Goal: Task Accomplishment & Management: Manage account settings

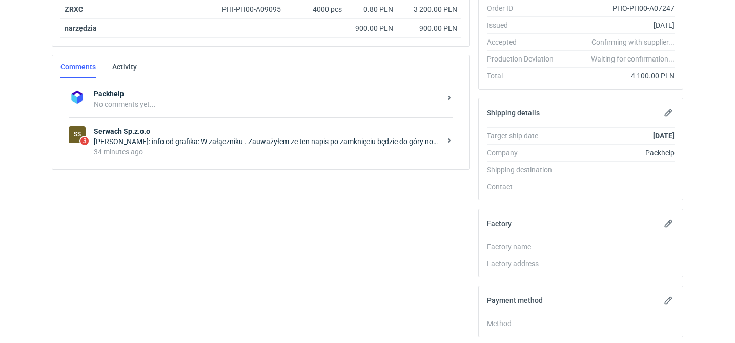
click at [281, 128] on strong "Serwach Sp.z.o.o" at bounding box center [267, 131] width 347 height 10
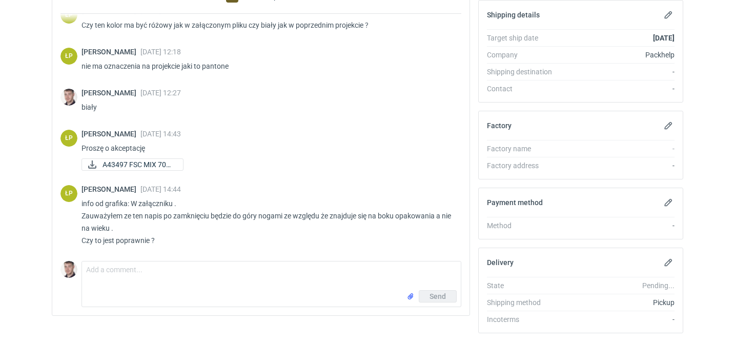
scroll to position [57, 0]
click at [164, 166] on span "A43497 FSC MIX 70% ..." at bounding box center [139, 164] width 72 height 11
click at [126, 277] on textarea "Comment message" at bounding box center [271, 275] width 379 height 29
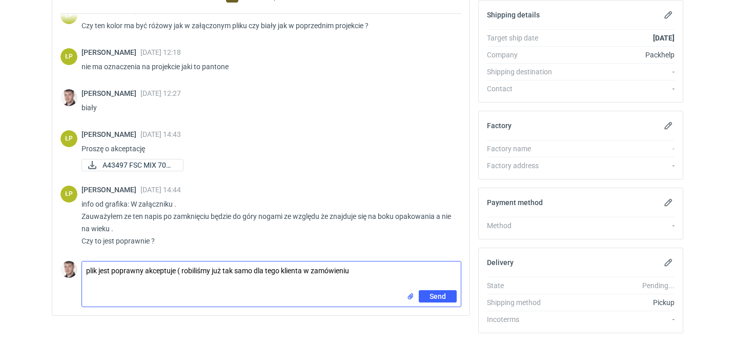
paste textarea "R137806061"
type textarea "plik jest poprawny akceptuje ( robiliśmy już tak samo dla tego klienta w zamówi…"
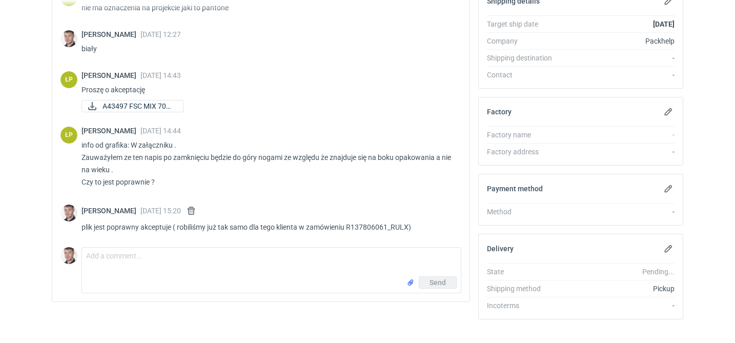
scroll to position [315, 0]
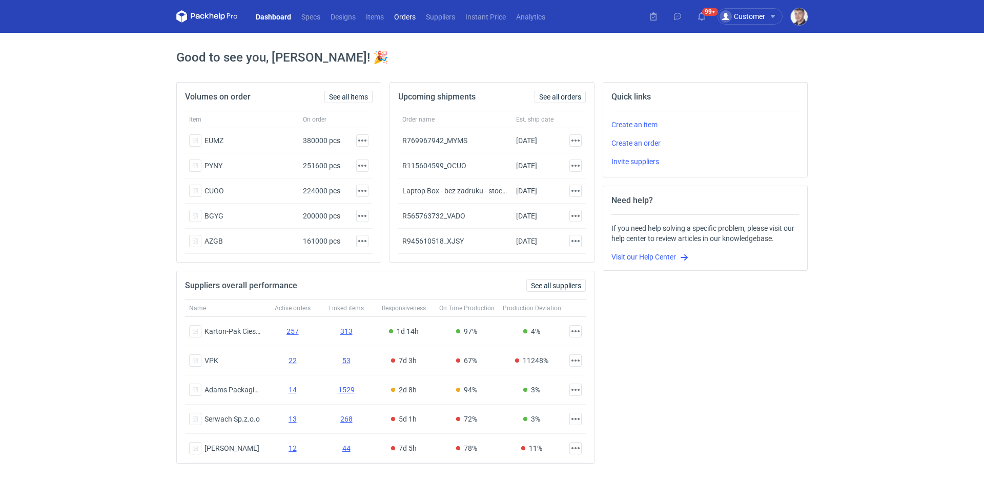
click at [393, 17] on link "Orders" at bounding box center [405, 16] width 32 height 12
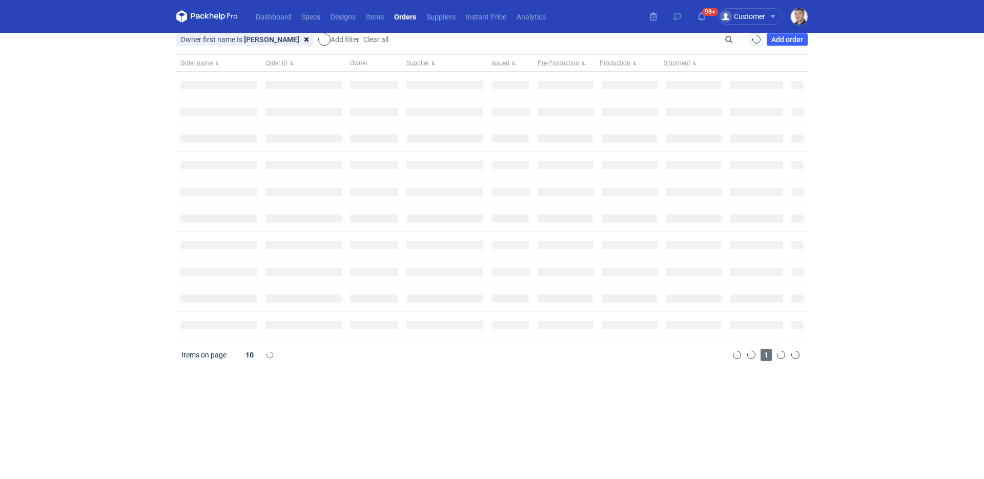
type input "Maciej"
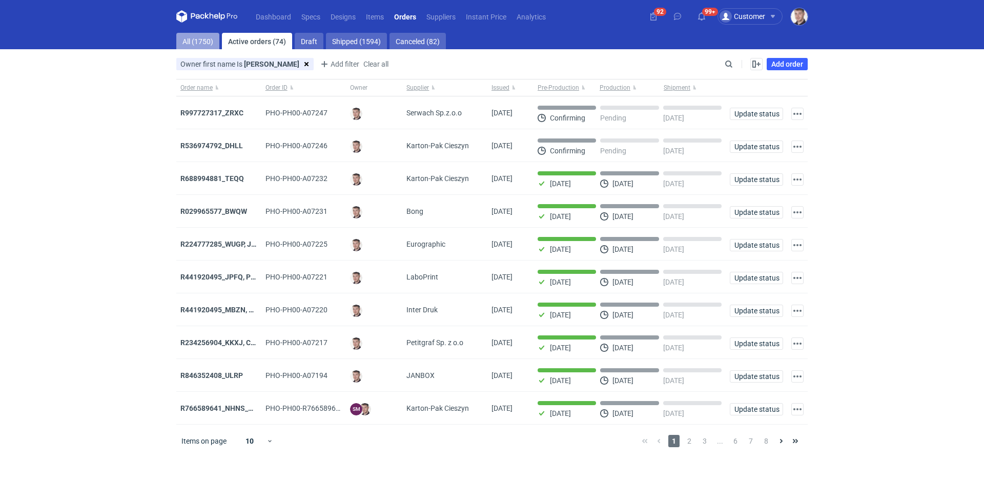
click at [195, 46] on link "All (1750)" at bounding box center [197, 41] width 43 height 16
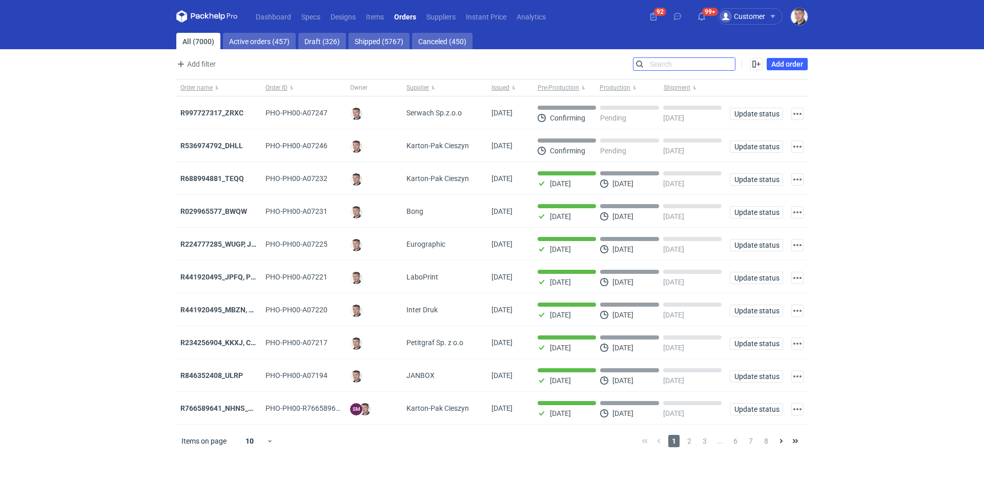
click at [732, 66] on input "Search" at bounding box center [685, 64] width 102 height 12
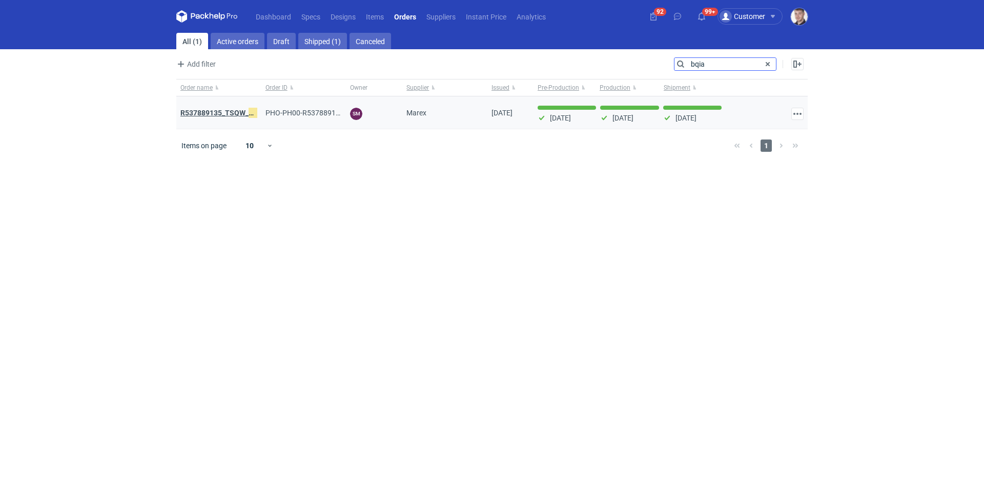
type input "bqia"
click at [224, 114] on strong "R537889135_TSQW_ BQIA" at bounding box center [222, 112] width 85 height 11
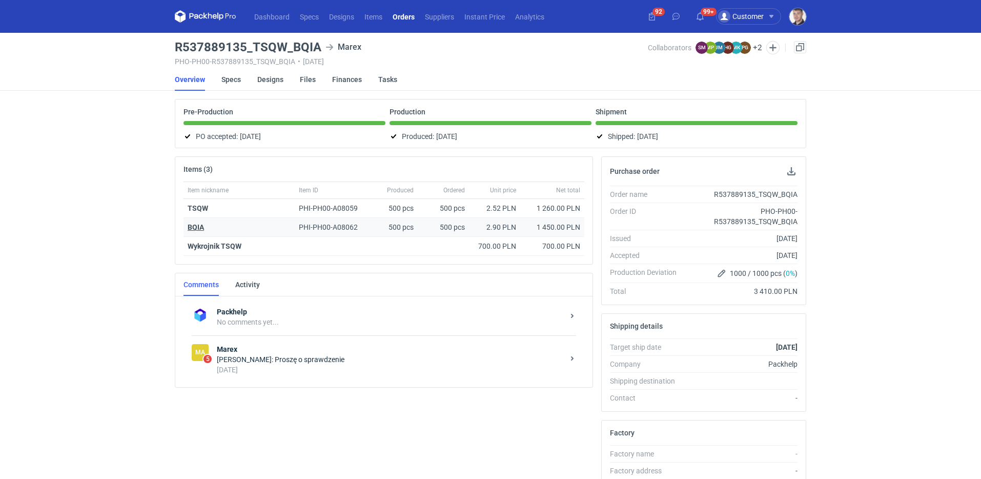
click at [195, 228] on strong "BQIA" at bounding box center [196, 227] width 16 height 8
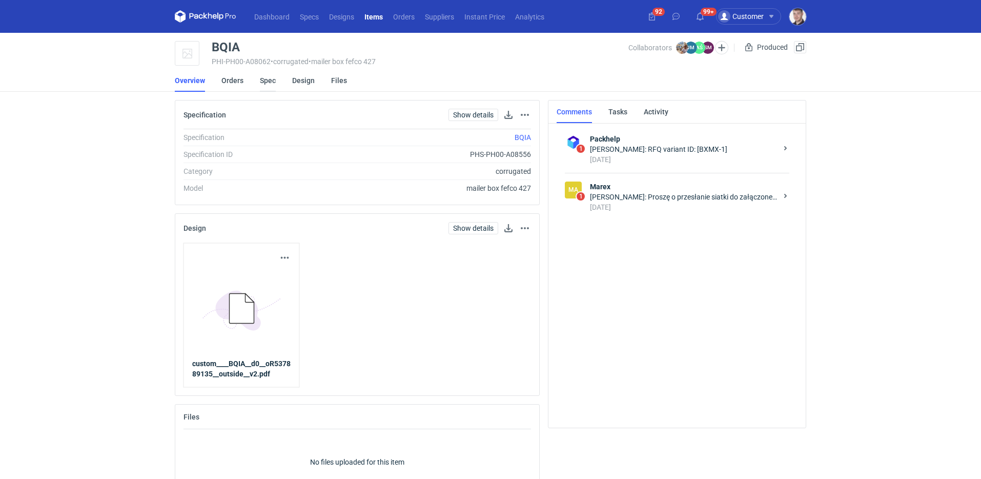
click at [265, 80] on link "Spec" at bounding box center [268, 80] width 16 height 23
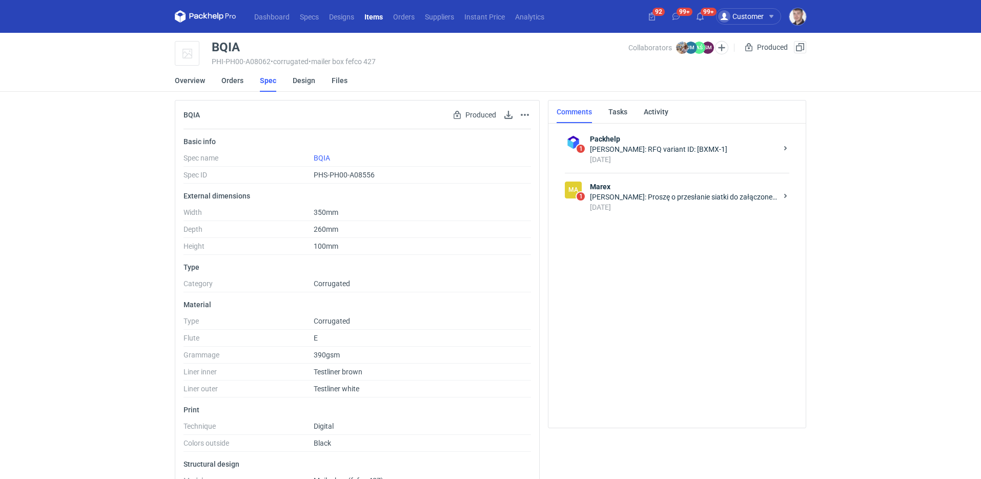
click at [290, 78] on li "Spec" at bounding box center [276, 80] width 33 height 23
click at [293, 83] on link "Design" at bounding box center [304, 80] width 23 height 23
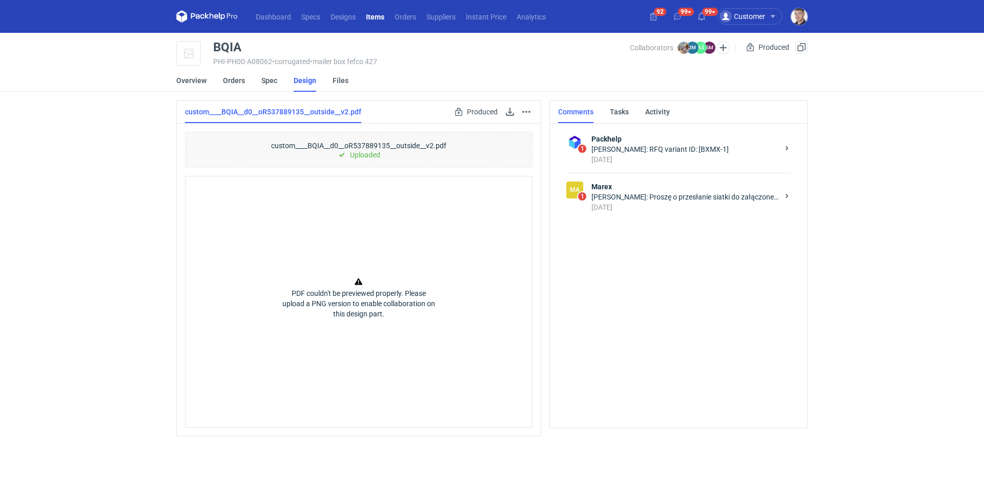
click at [675, 203] on div "9 months ago" at bounding box center [685, 207] width 187 height 10
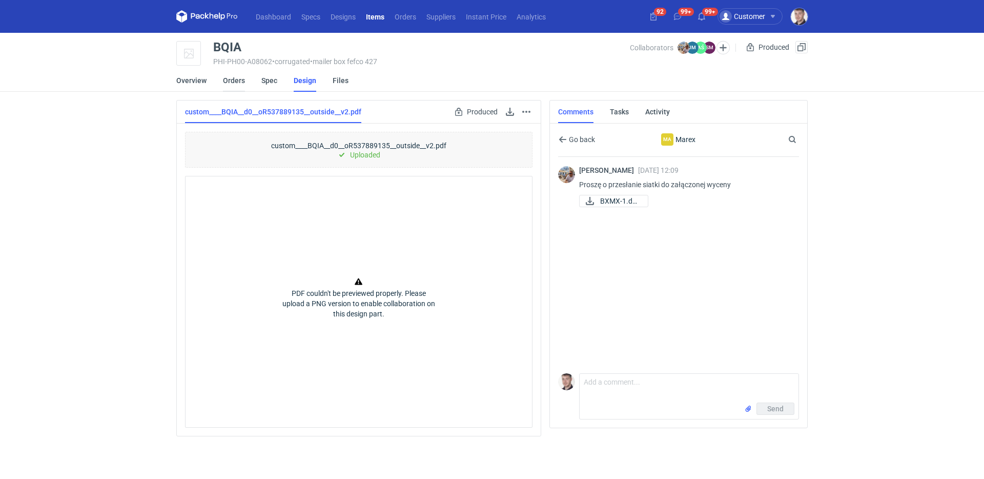
click at [227, 76] on link "Orders" at bounding box center [234, 80] width 22 height 23
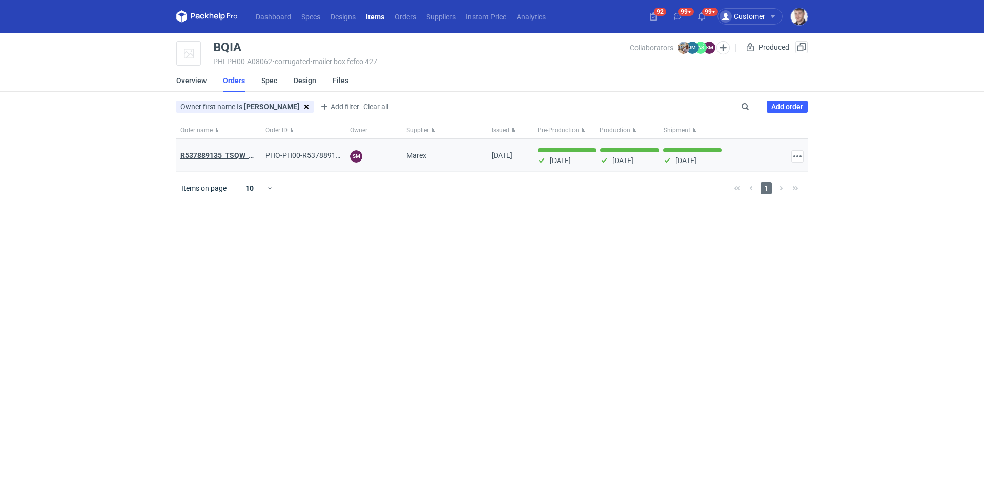
click at [237, 154] on strong "R537889135_TSQW_BQIA" at bounding box center [222, 155] width 85 height 8
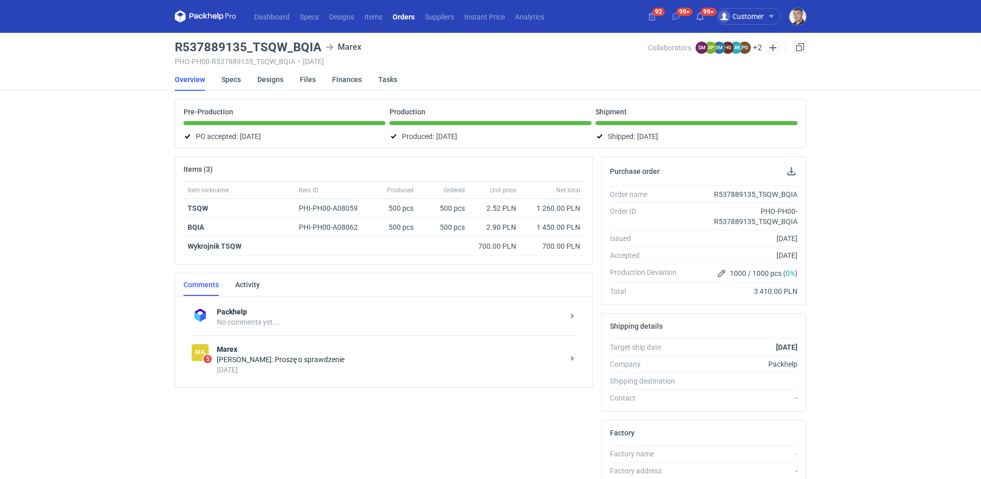
click at [326, 350] on strong "Marex" at bounding box center [390, 349] width 347 height 10
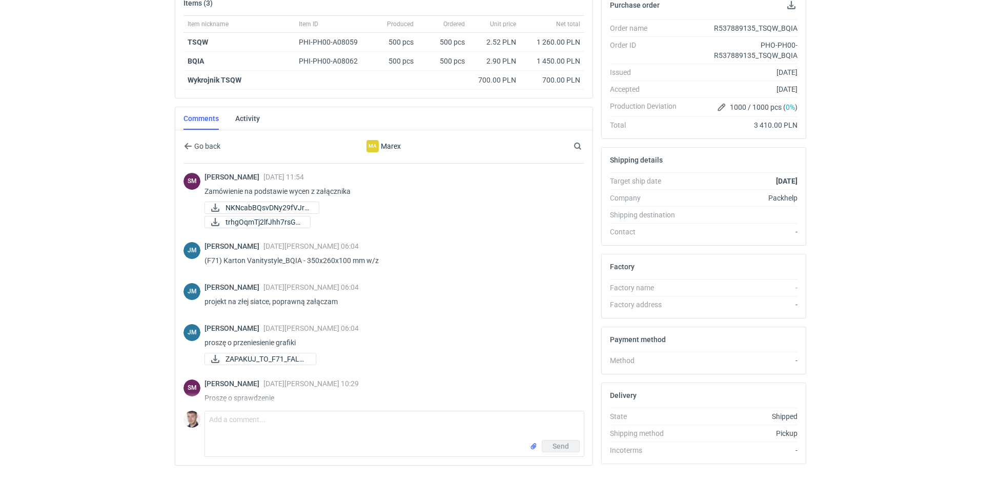
scroll to position [22, 0]
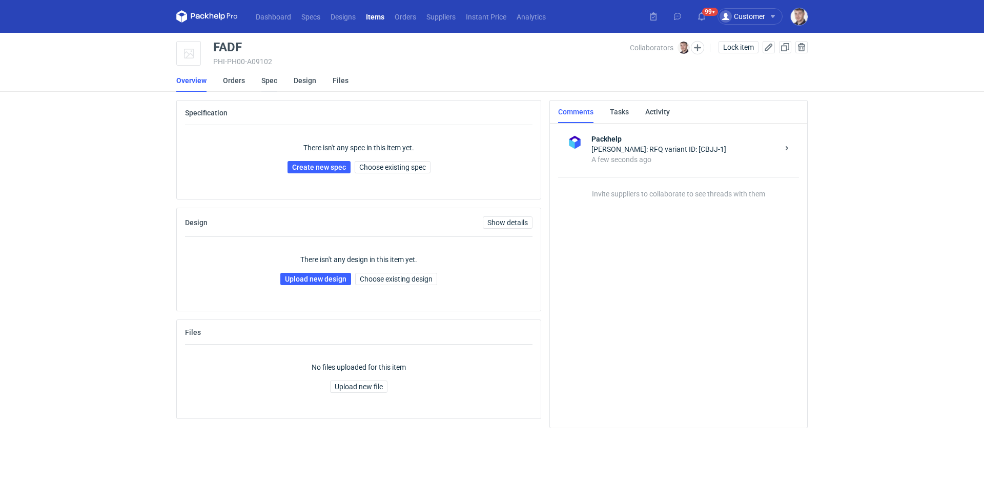
click at [267, 90] on link "Spec" at bounding box center [269, 80] width 16 height 23
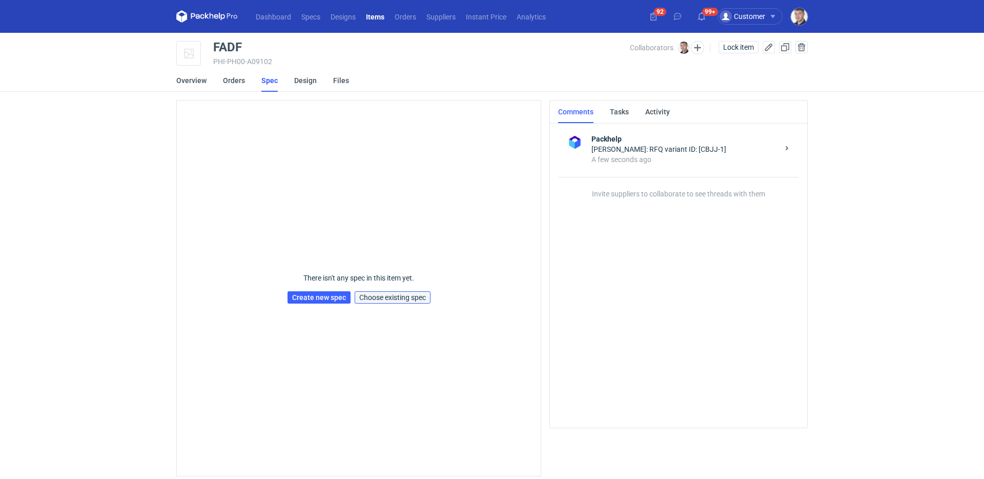
click at [400, 299] on span "Choose existing spec" at bounding box center [392, 297] width 67 height 7
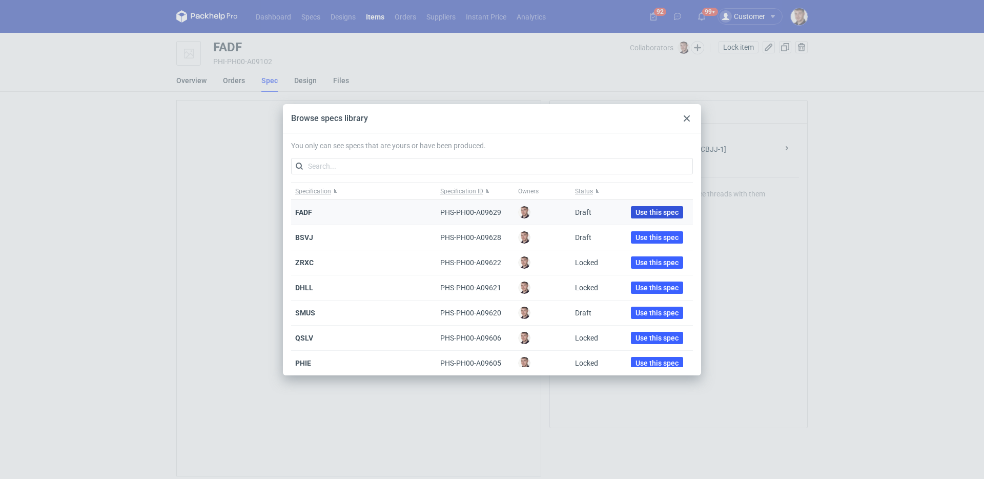
click at [639, 212] on span "Use this spec" at bounding box center [657, 212] width 43 height 7
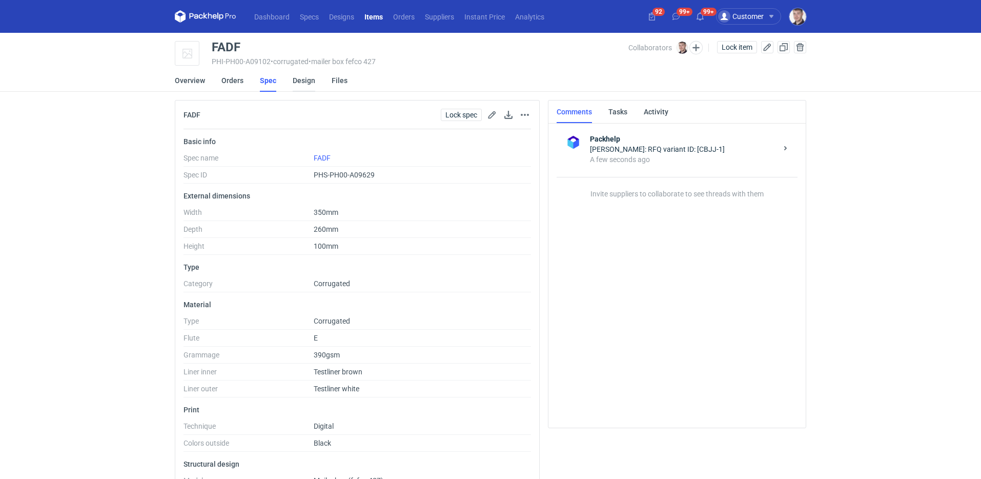
click at [308, 82] on link "Design" at bounding box center [304, 80] width 23 height 23
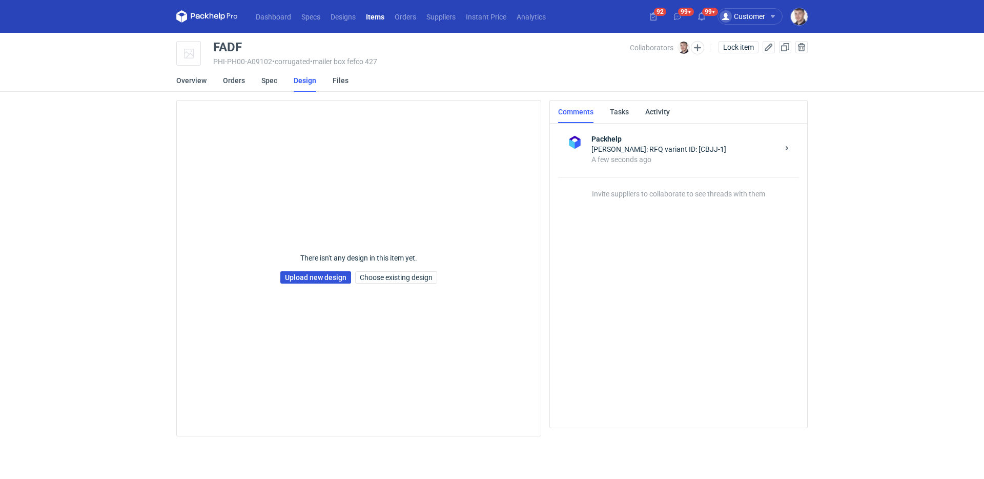
click at [309, 284] on link "Upload new design" at bounding box center [315, 277] width 71 height 12
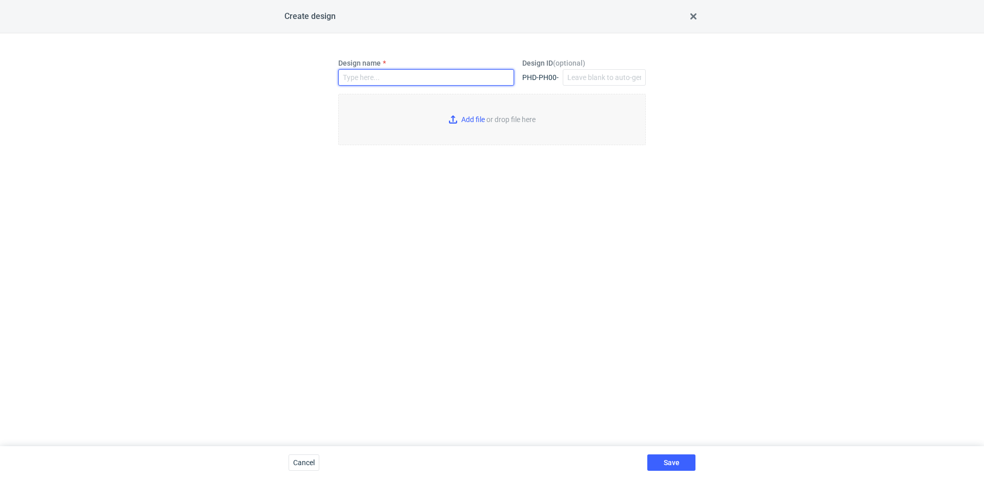
click at [378, 81] on input "Design name" at bounding box center [426, 77] width 176 height 16
type input "FADF"
click at [480, 123] on input "Add file or drop file here" at bounding box center [492, 119] width 308 height 51
type input "C:\fakepath\custom____BQIA__d0__oR537889135__outside__v3.pdf"
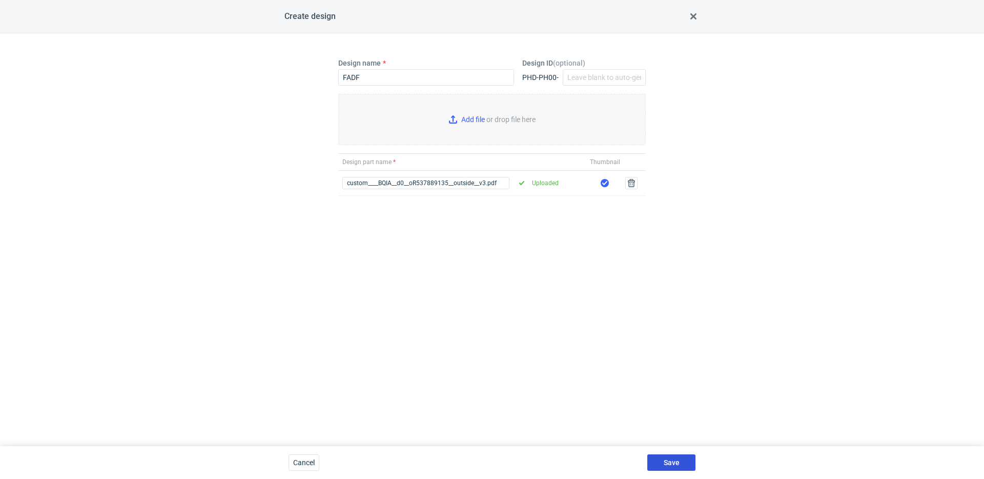
click at [690, 461] on button "Save" at bounding box center [672, 462] width 48 height 16
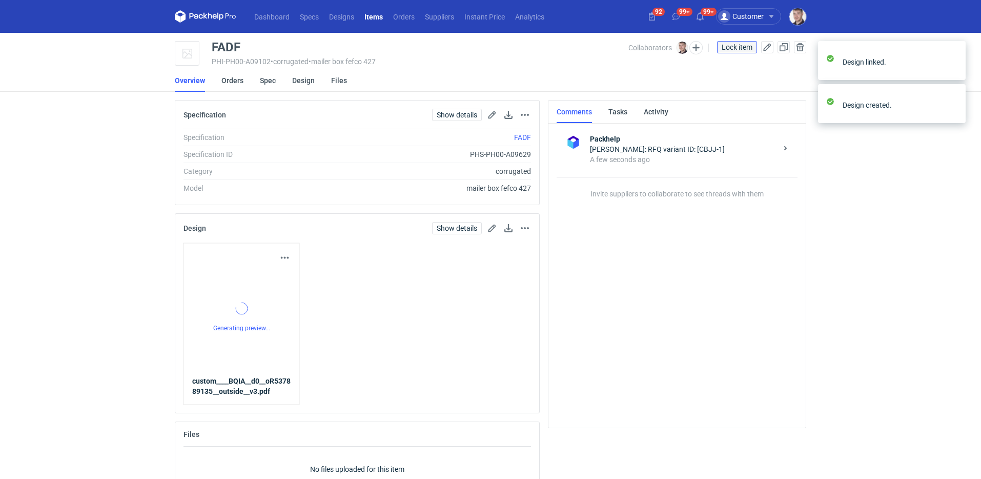
click at [735, 47] on span "Lock item" at bounding box center [737, 47] width 31 height 7
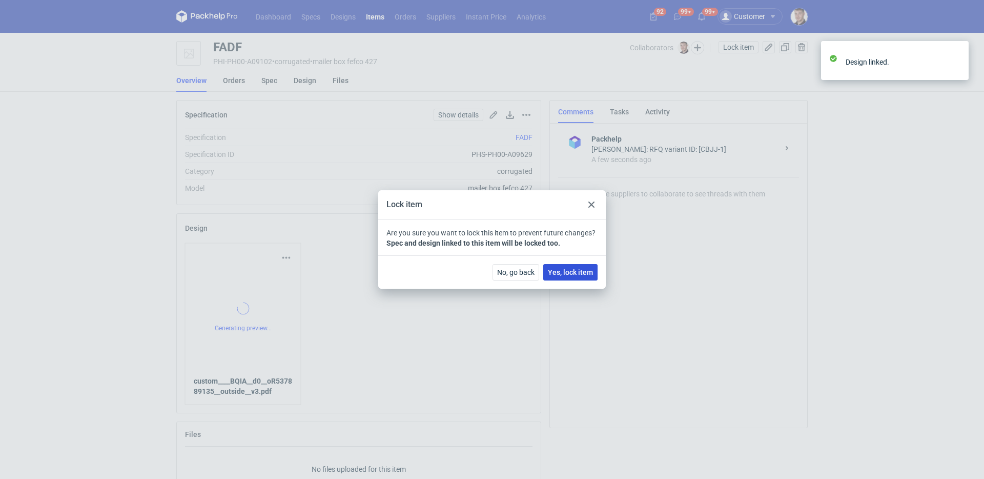
click at [581, 270] on span "Yes, lock item" at bounding box center [570, 272] width 45 height 7
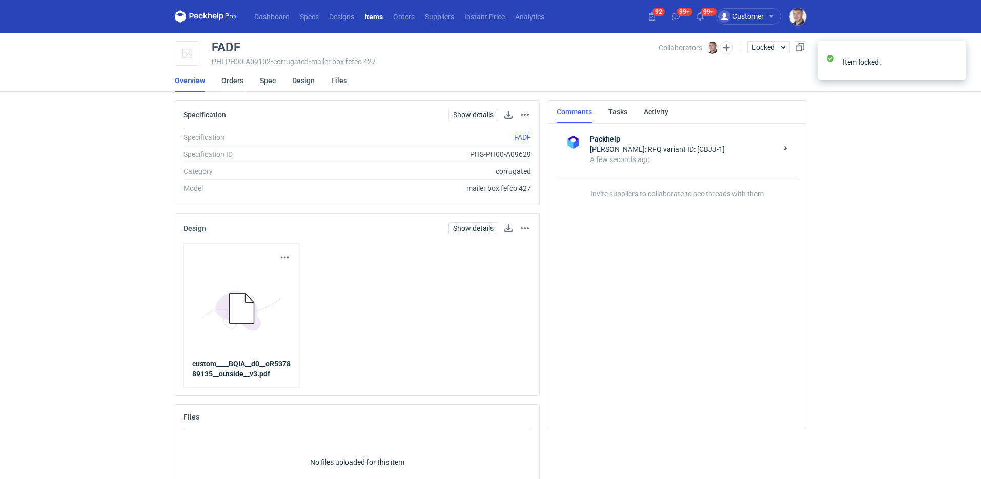
click at [238, 82] on link "Orders" at bounding box center [232, 80] width 22 height 23
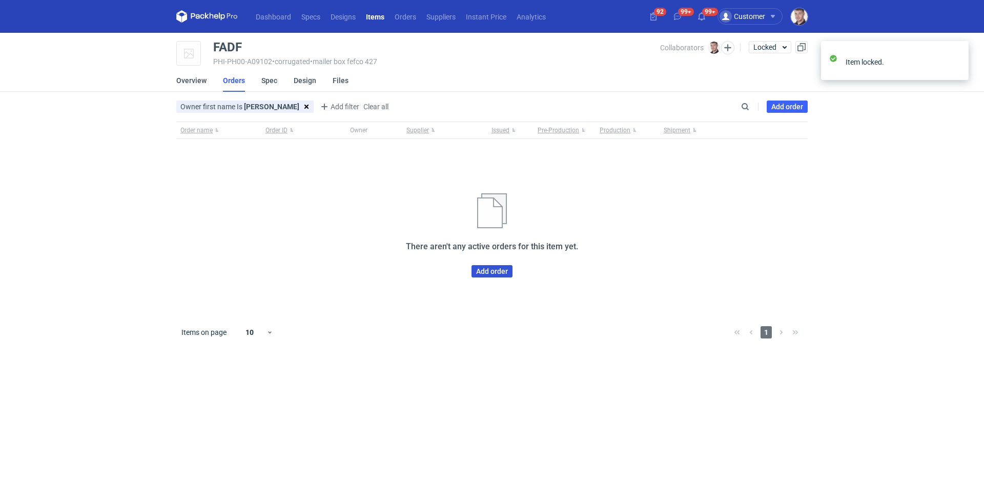
click at [502, 272] on link "Add order" at bounding box center [492, 271] width 41 height 12
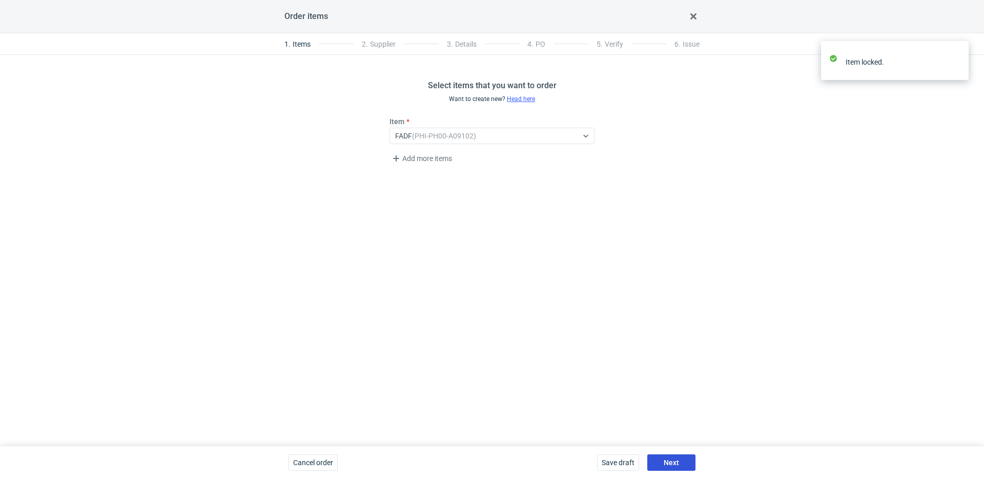
click at [679, 459] on span "Next" at bounding box center [671, 462] width 15 height 7
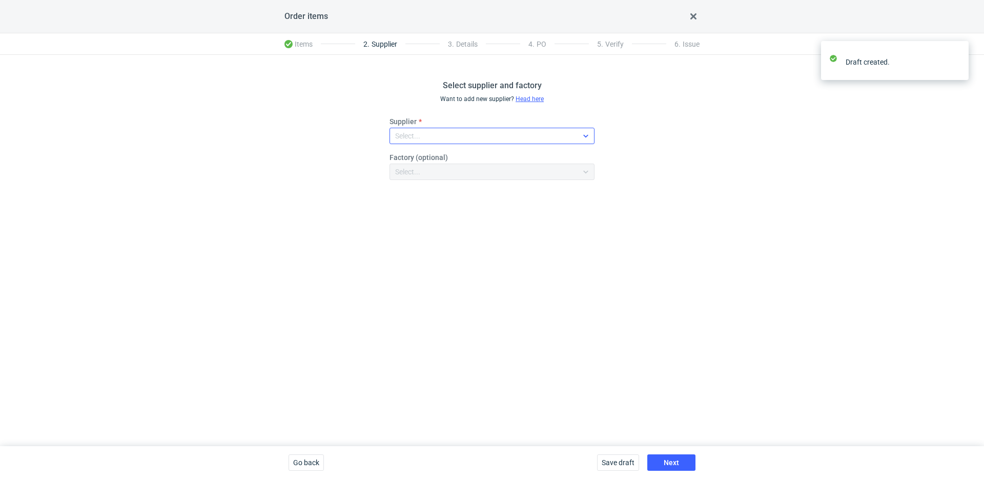
click at [412, 136] on div "Select..." at bounding box center [407, 136] width 25 height 10
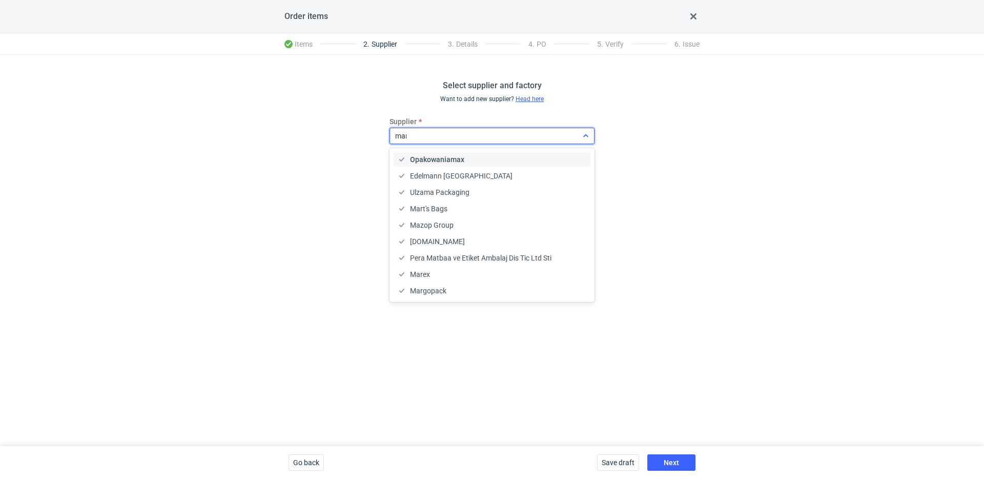
type input "mare"
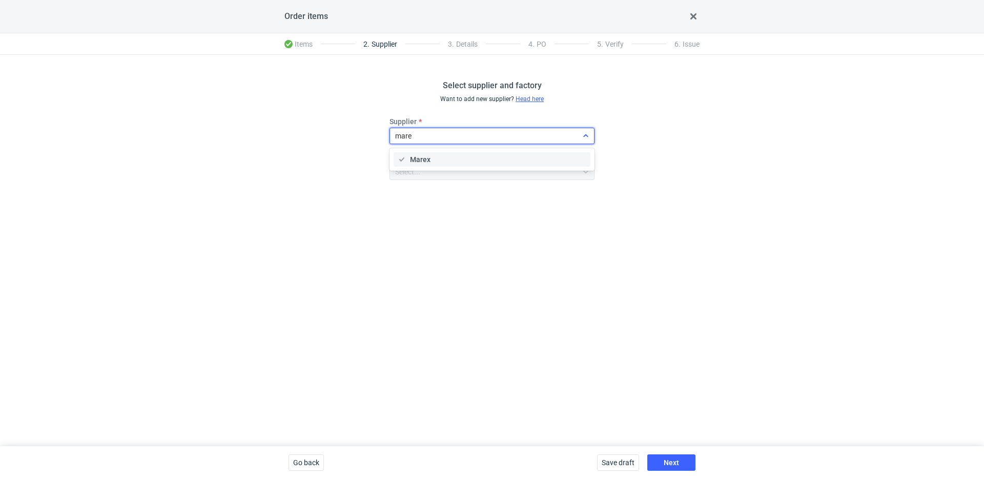
click at [420, 159] on span "Marex" at bounding box center [420, 159] width 21 height 10
click at [682, 467] on button "Next" at bounding box center [672, 462] width 48 height 16
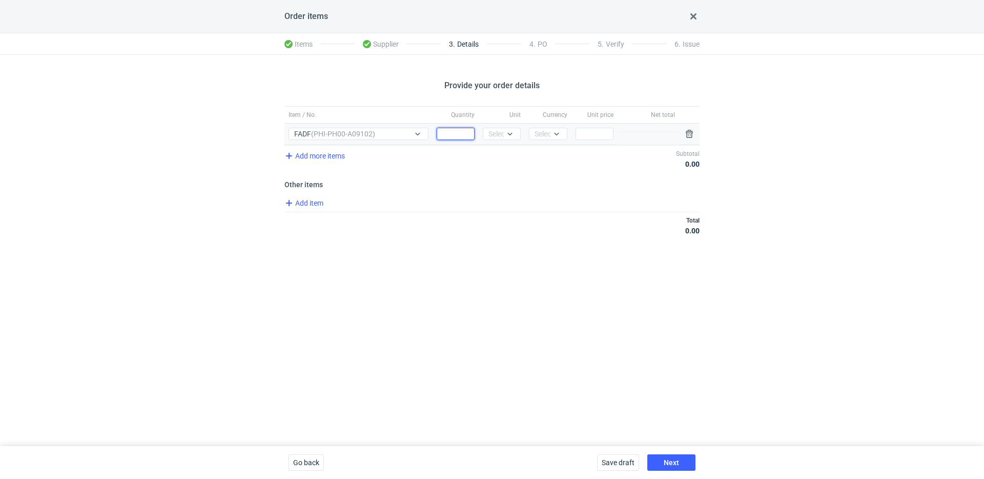
click at [449, 135] on input "Quantity" at bounding box center [456, 134] width 38 height 12
type input "500"
click at [500, 137] on div "Select..." at bounding box center [501, 134] width 25 height 10
click at [500, 150] on span "pcs" at bounding box center [496, 155] width 11 height 10
click at [545, 138] on div "Select..." at bounding box center [548, 134] width 38 height 12
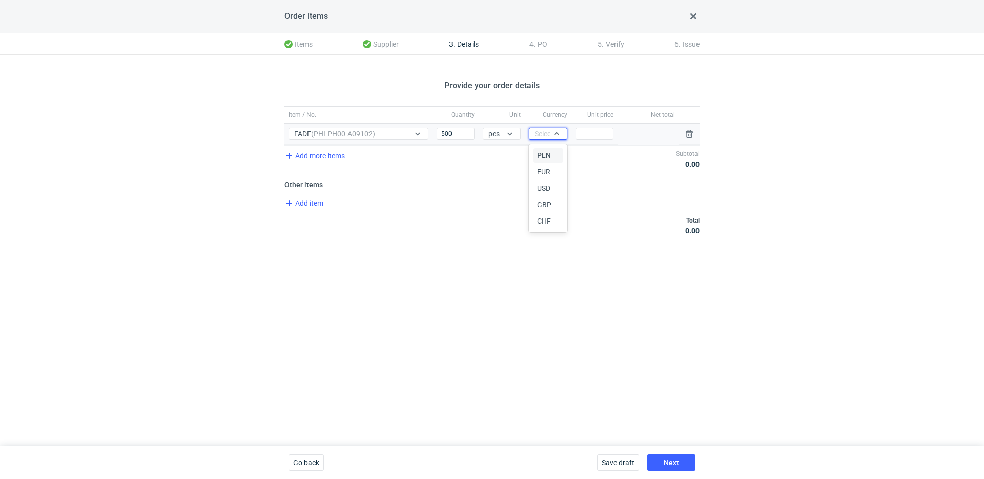
click at [549, 150] on span "PLN" at bounding box center [544, 155] width 14 height 10
click at [580, 132] on input "Price" at bounding box center [595, 134] width 38 height 12
type input "2.51"
click at [684, 462] on button "Next" at bounding box center [672, 462] width 48 height 16
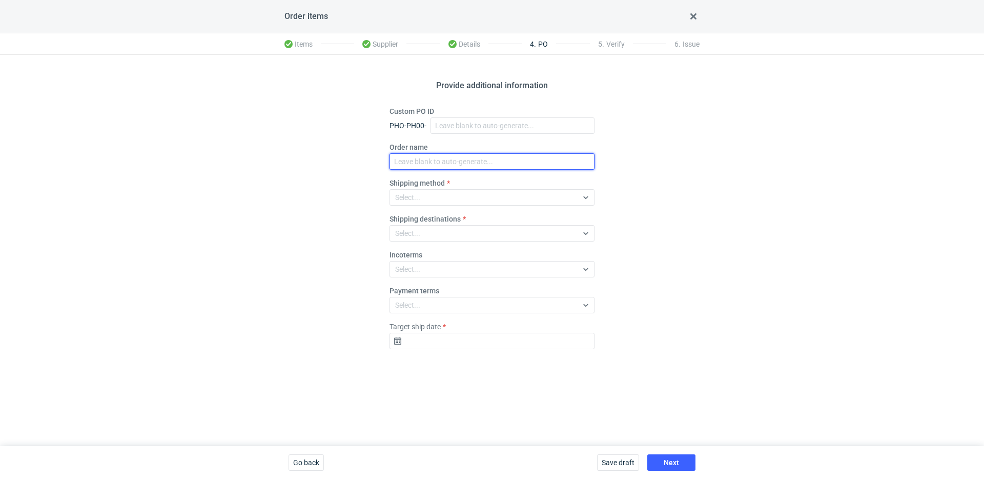
click at [438, 162] on input "Order name" at bounding box center [492, 161] width 205 height 16
paste input "R089858411"
type input "R089858411_FADF"
click at [421, 194] on div "Select..." at bounding box center [484, 197] width 188 height 14
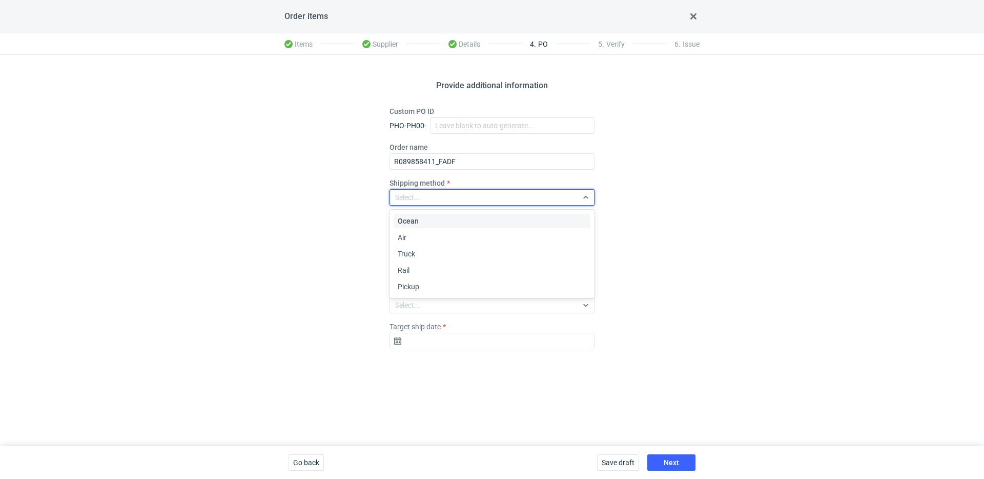
click at [415, 282] on span "Pickup" at bounding box center [409, 286] width 22 height 10
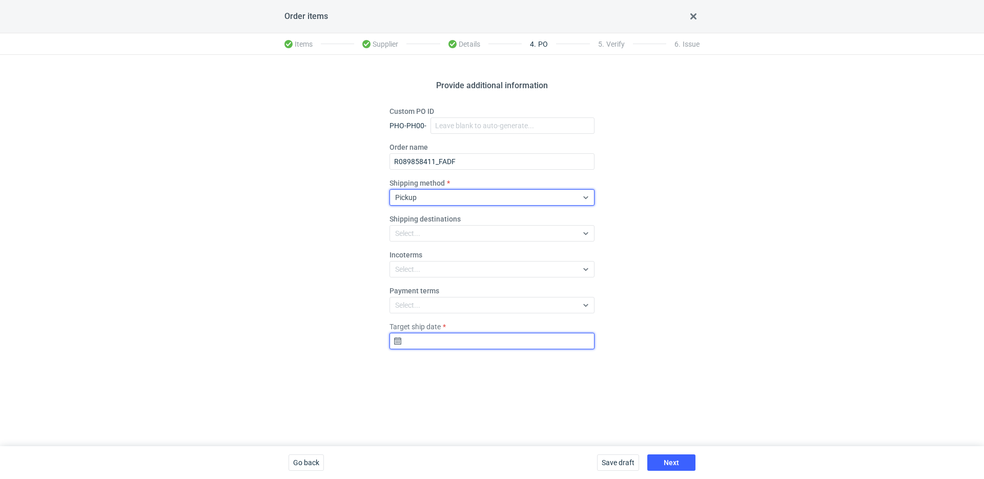
click at [471, 347] on input "Target ship date" at bounding box center [492, 341] width 205 height 16
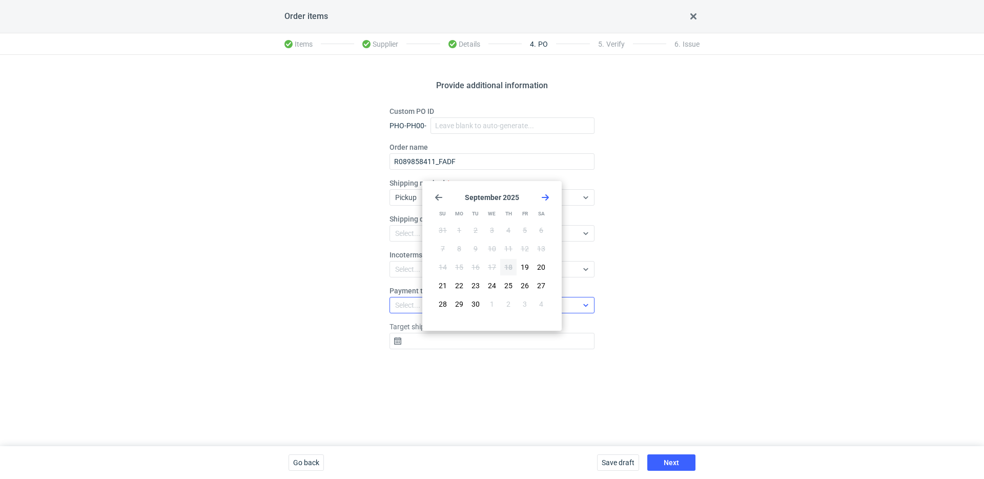
click at [511, 306] on button "2" at bounding box center [508, 304] width 16 height 16
type input "2025-10-02"
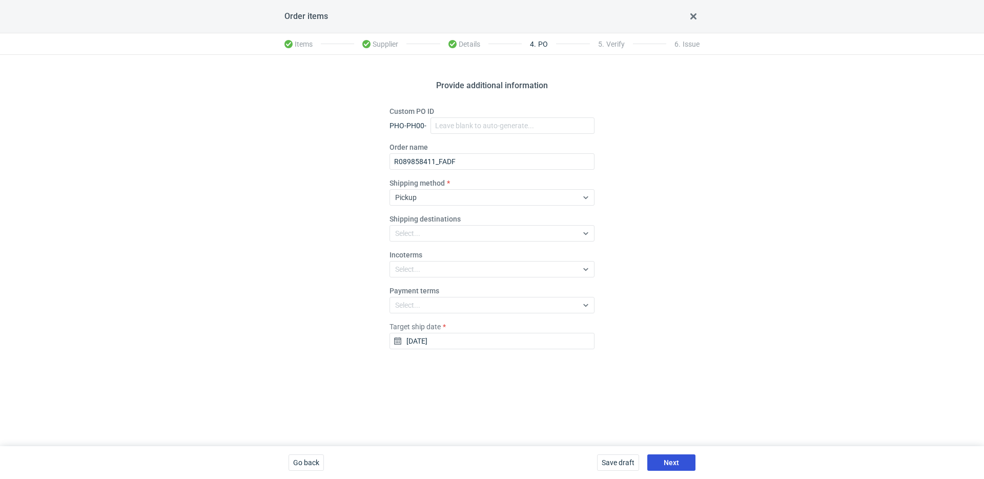
click at [670, 459] on span "Next" at bounding box center [671, 462] width 15 height 7
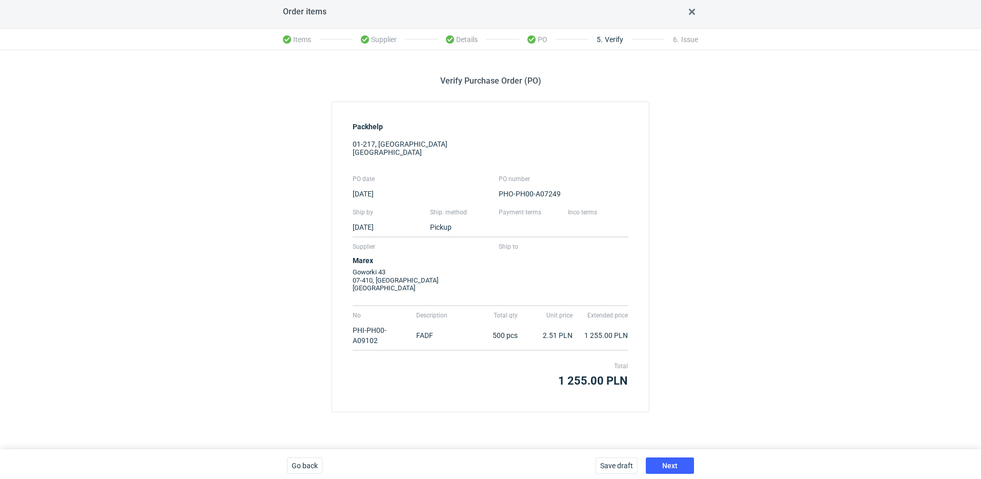
scroll to position [8, 0]
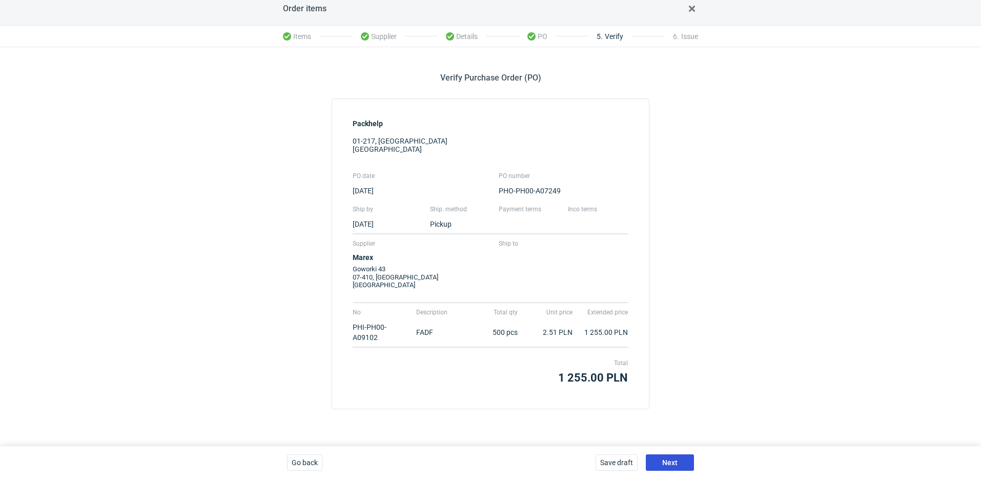
click at [681, 469] on button "Next" at bounding box center [670, 462] width 48 height 16
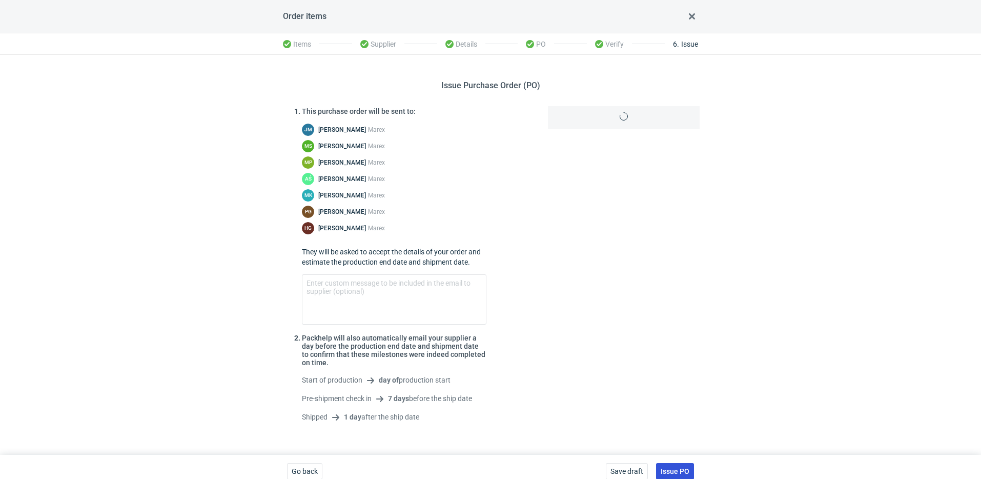
click at [681, 468] on span "Issue PO" at bounding box center [675, 471] width 29 height 7
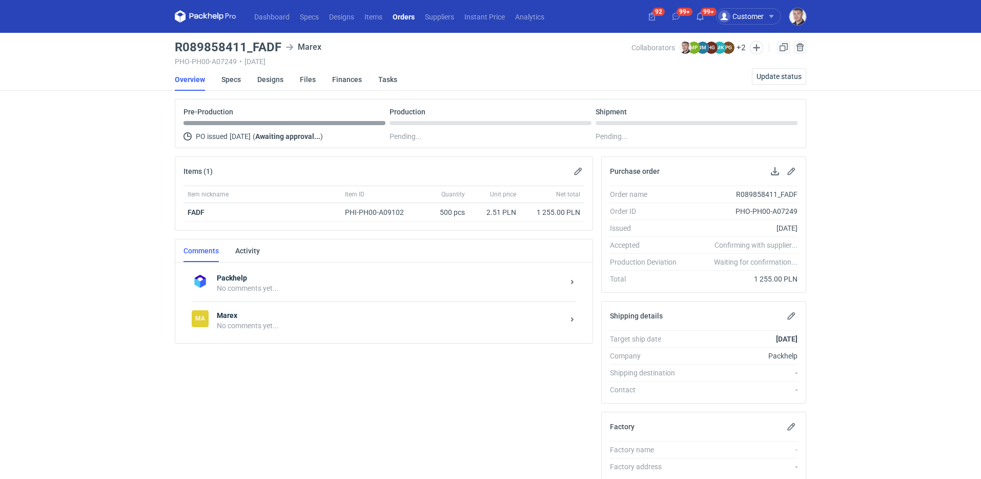
click at [292, 323] on div "No comments yet..." at bounding box center [390, 325] width 347 height 10
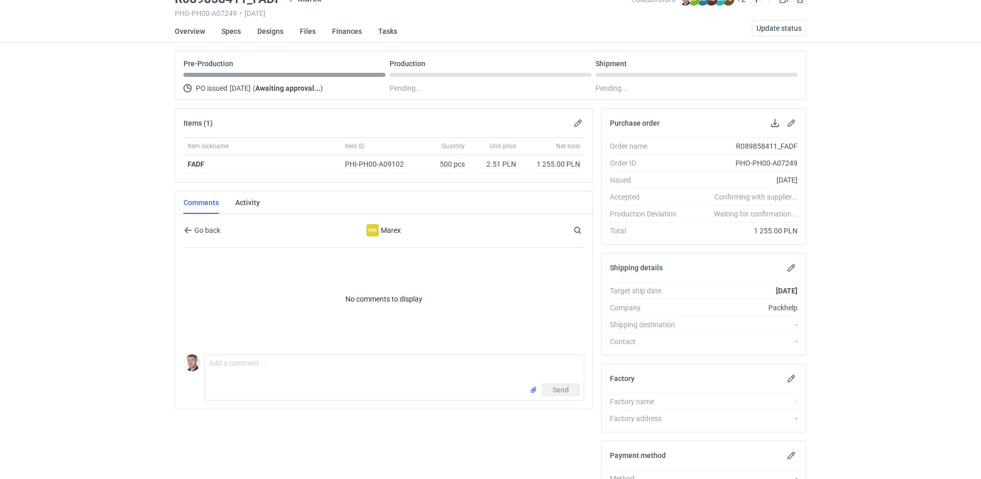
scroll to position [52, 0]
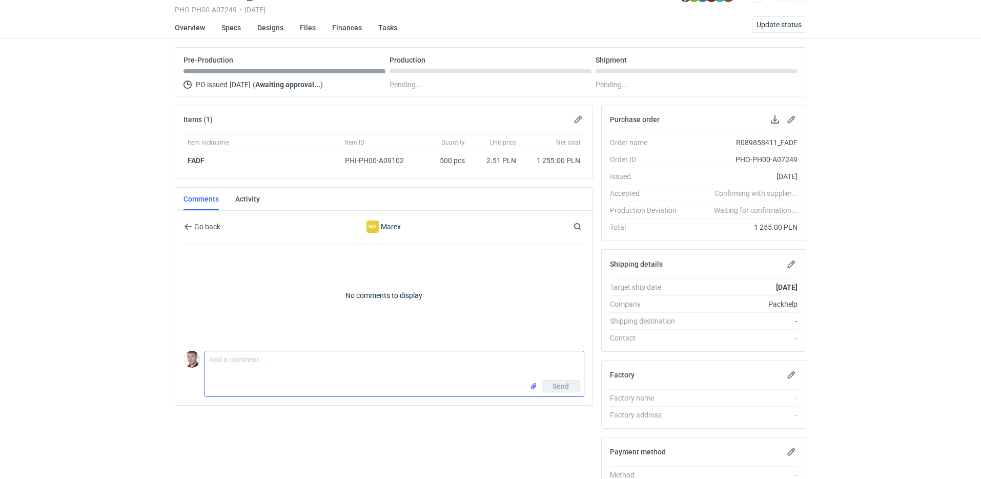
click at [243, 356] on textarea "Comment message" at bounding box center [394, 365] width 379 height 29
paste textarea "CBJJ - 1"
type textarea "wycena CBJJ - 1"
click at [532, 386] on input "file" at bounding box center [534, 386] width 8 height 11
click at [561, 408] on span "Send" at bounding box center [561, 408] width 16 height 7
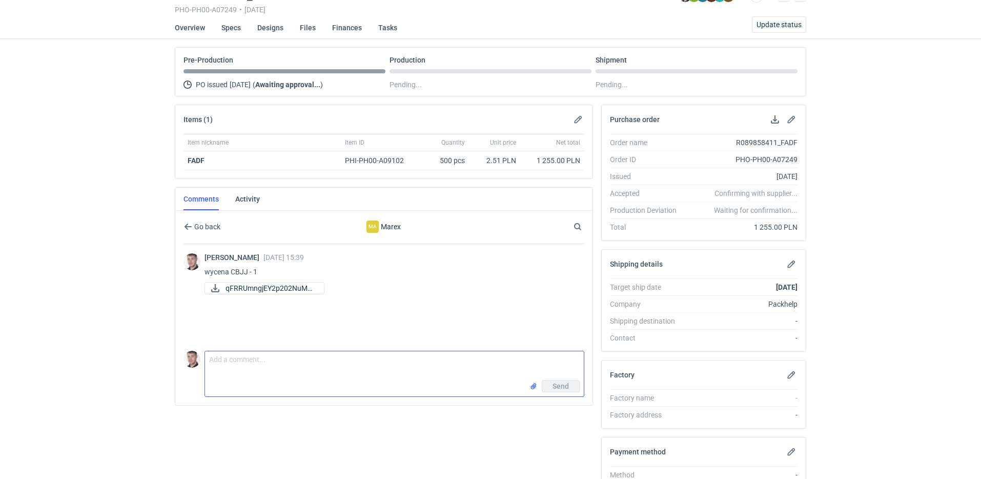
click at [320, 370] on textarea "Comment message" at bounding box center [394, 365] width 379 height 29
paste textarea "Powtórka R537889135_BQIA"
type textarea "Powtórka R537889135_BQIA w wycenie mamy tekturę brąz/brąz a powinna być jednost…"
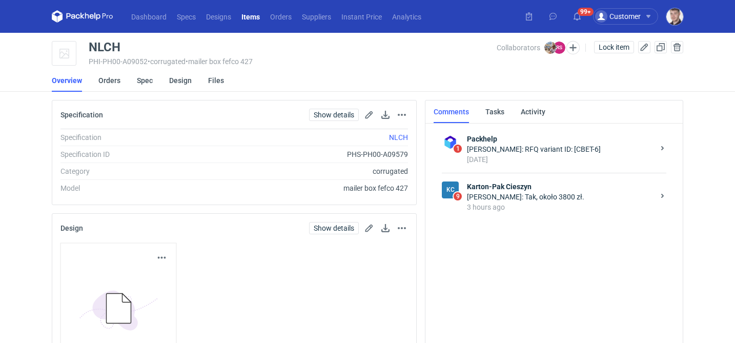
click at [538, 196] on div "Rafał Stani: Tak, około 3800 zł." at bounding box center [560, 197] width 187 height 10
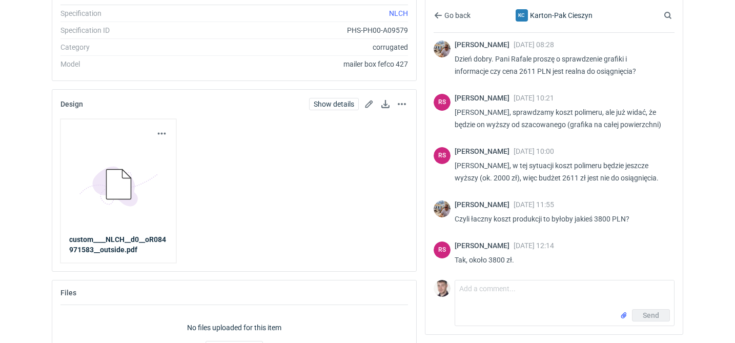
scroll to position [125, 0]
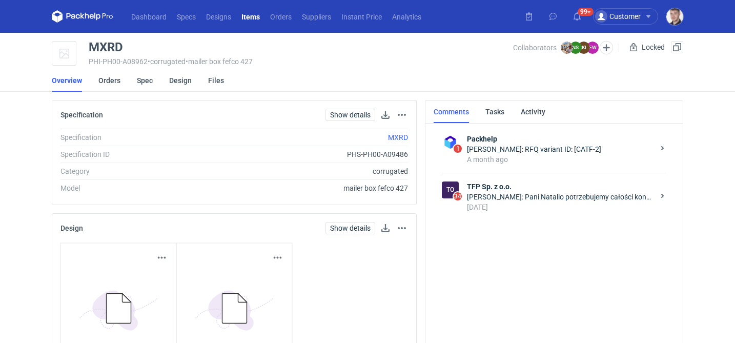
click at [524, 202] on div "[DATE]" at bounding box center [560, 207] width 187 height 10
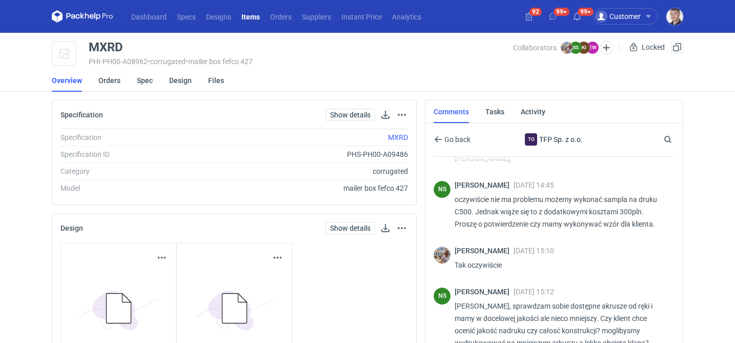
scroll to position [169, 0]
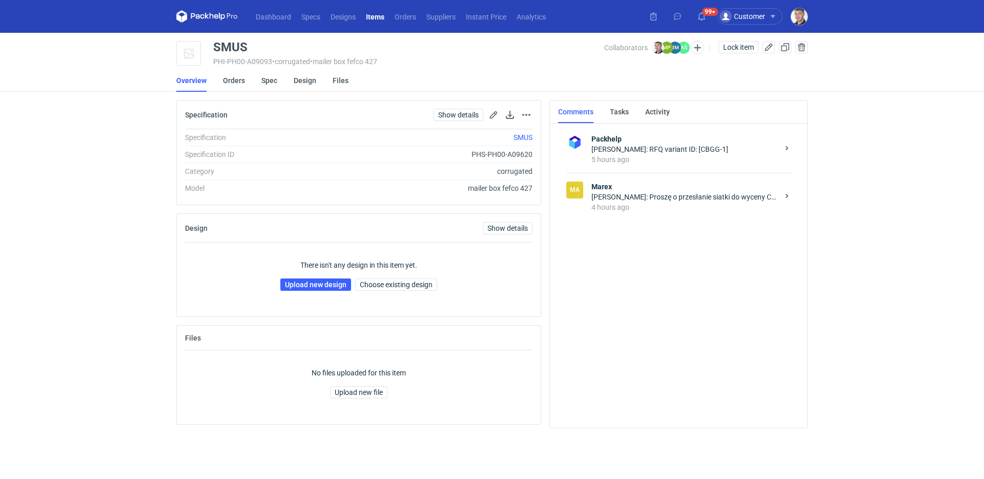
click at [681, 196] on div "Maciej Sikora: Proszę o przesłanie siatki do wyceny CBGG - 1, do opakowania mus…" at bounding box center [685, 197] width 187 height 10
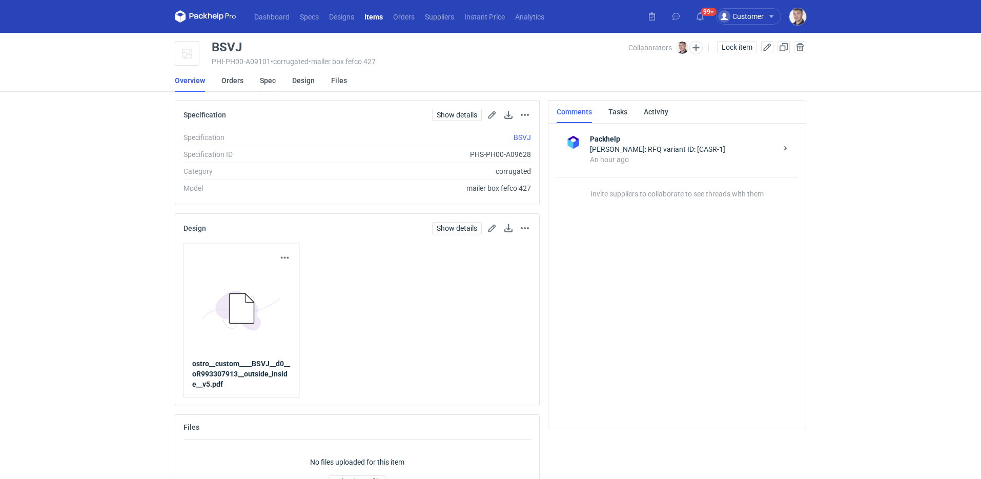
click at [274, 83] on link "Spec" at bounding box center [268, 80] width 16 height 23
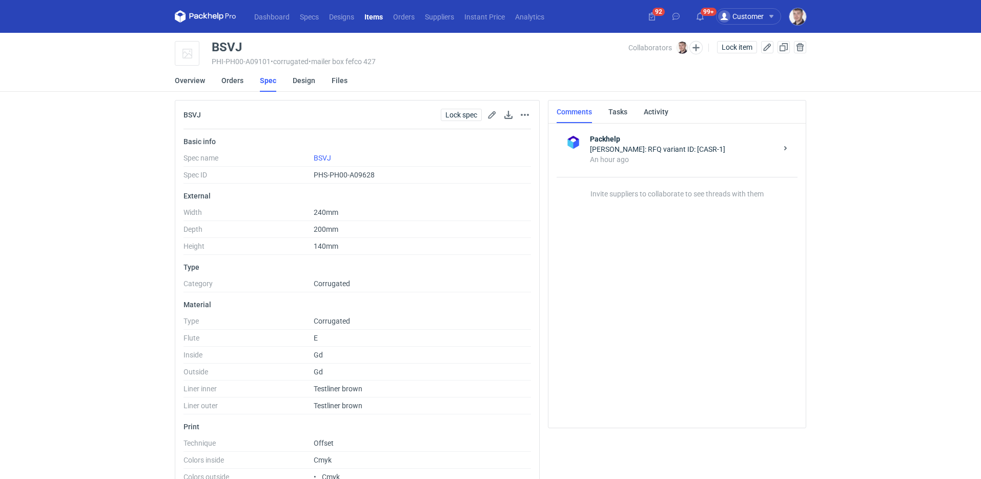
click at [498, 114] on div "Lock spec Go to spec page Remove from item" at bounding box center [484, 115] width 94 height 12
click at [498, 114] on button "button" at bounding box center [492, 115] width 12 height 12
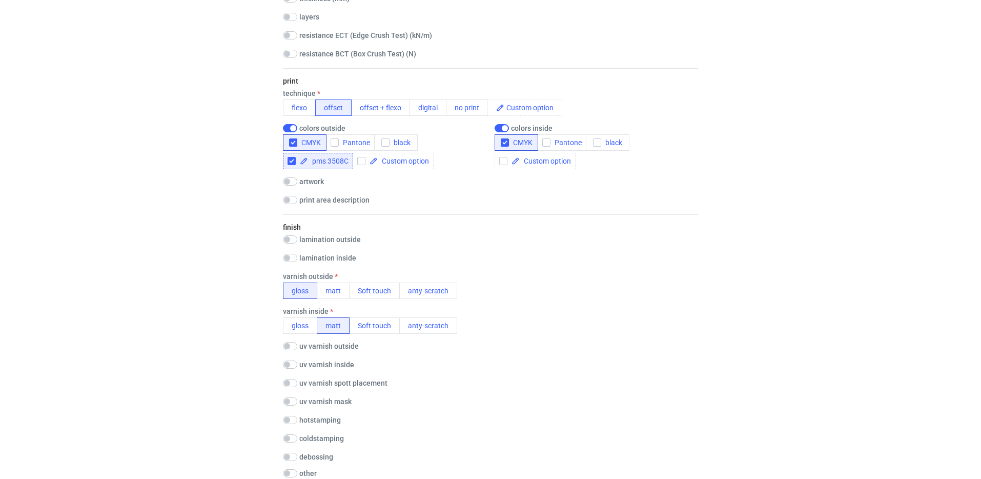
scroll to position [564, 0]
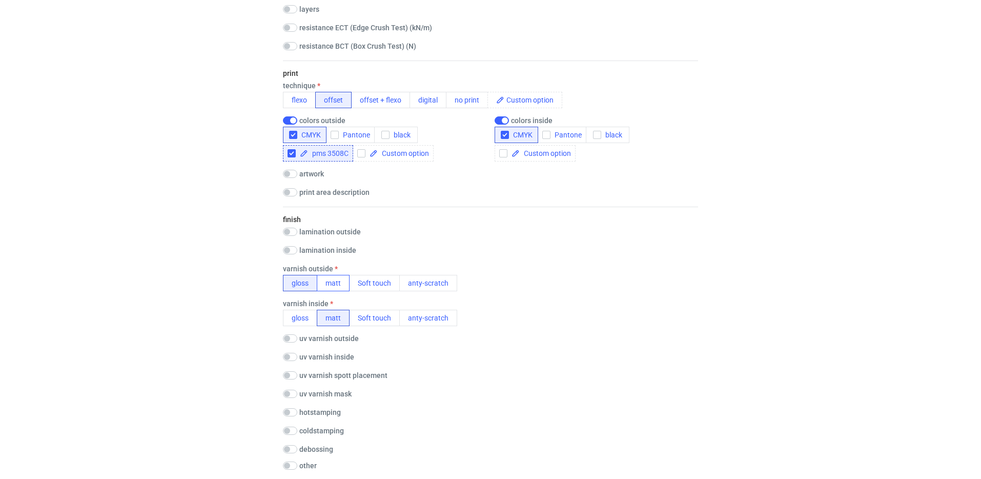
click at [333, 290] on button "matt" at bounding box center [333, 283] width 33 height 16
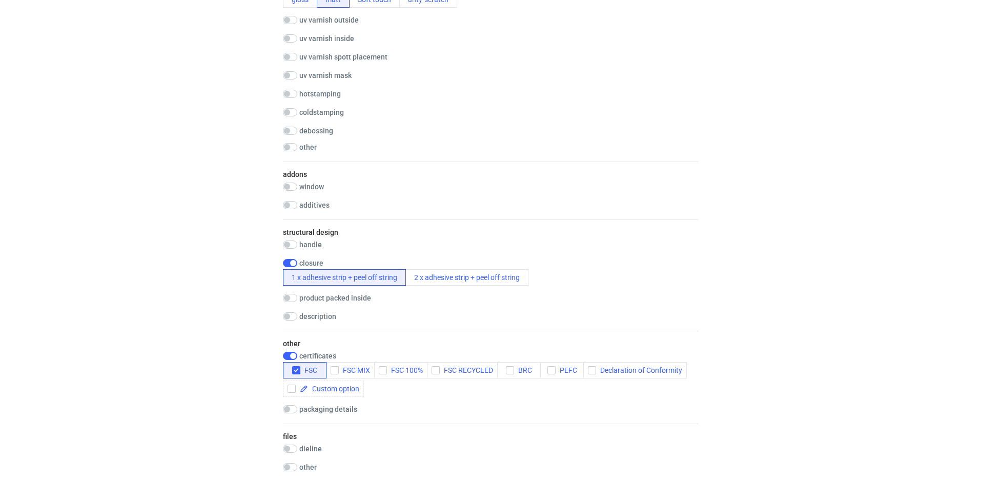
scroll to position [1096, 0]
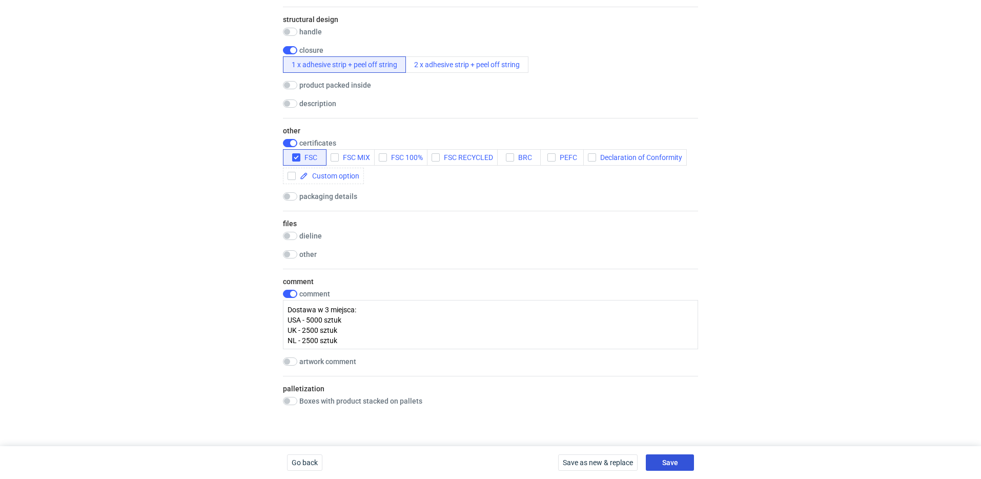
click at [684, 459] on button "Save" at bounding box center [670, 462] width 48 height 16
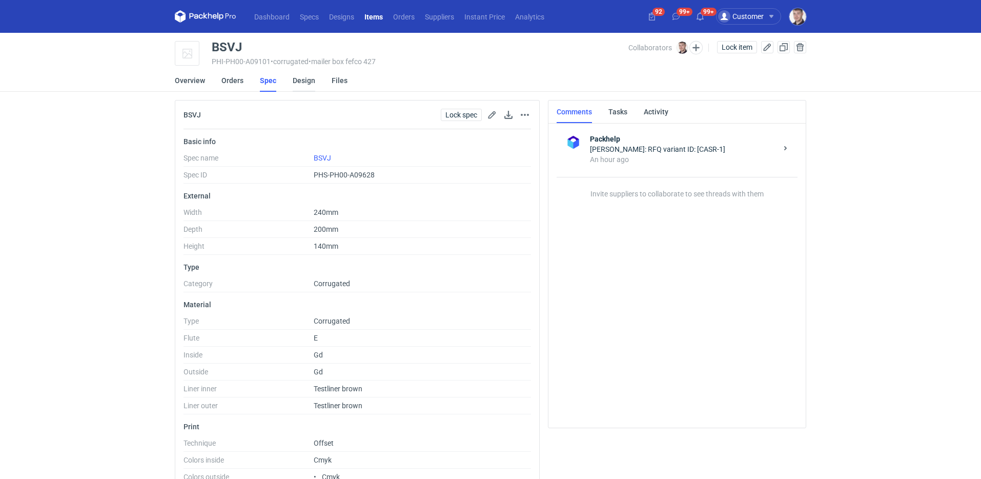
click at [302, 85] on link "Design" at bounding box center [304, 80] width 23 height 23
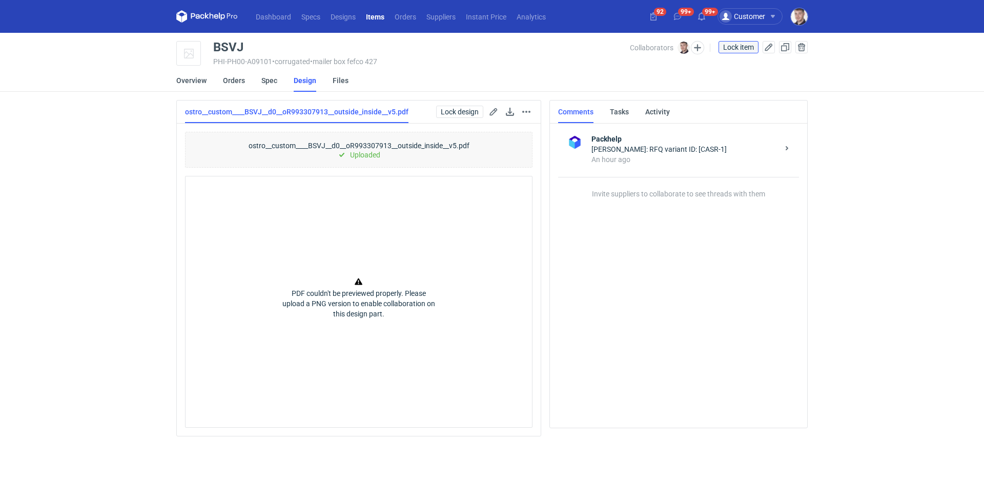
click at [736, 47] on span "Lock item" at bounding box center [738, 47] width 31 height 7
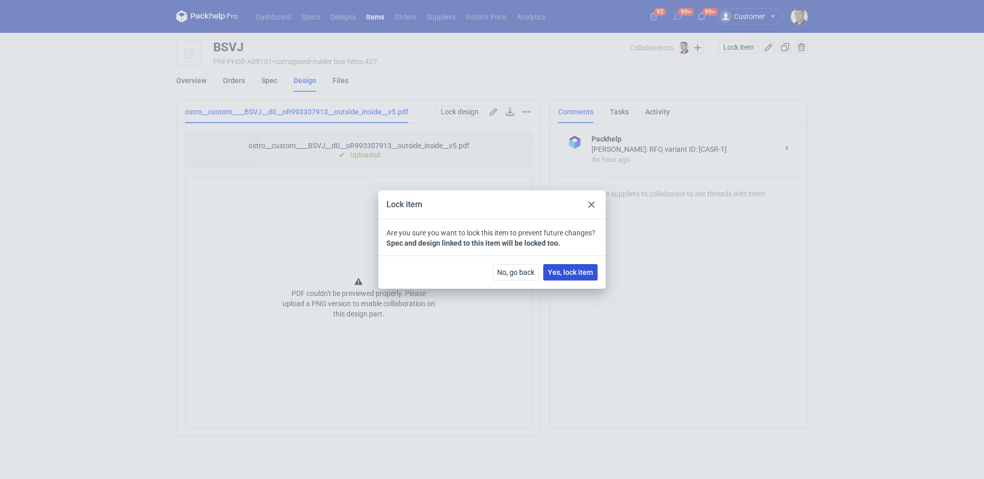
click at [579, 271] on span "Yes, lock item" at bounding box center [570, 272] width 45 height 7
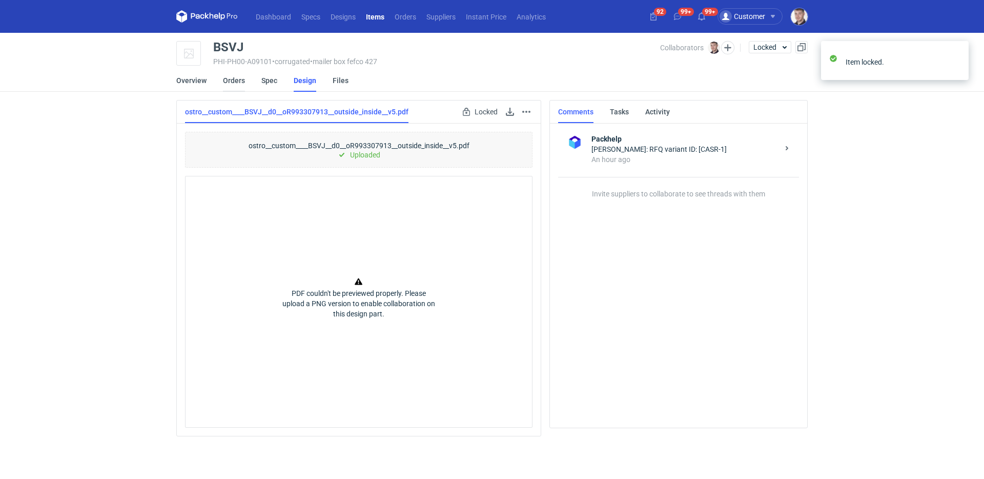
click at [241, 80] on link "Orders" at bounding box center [234, 80] width 22 height 23
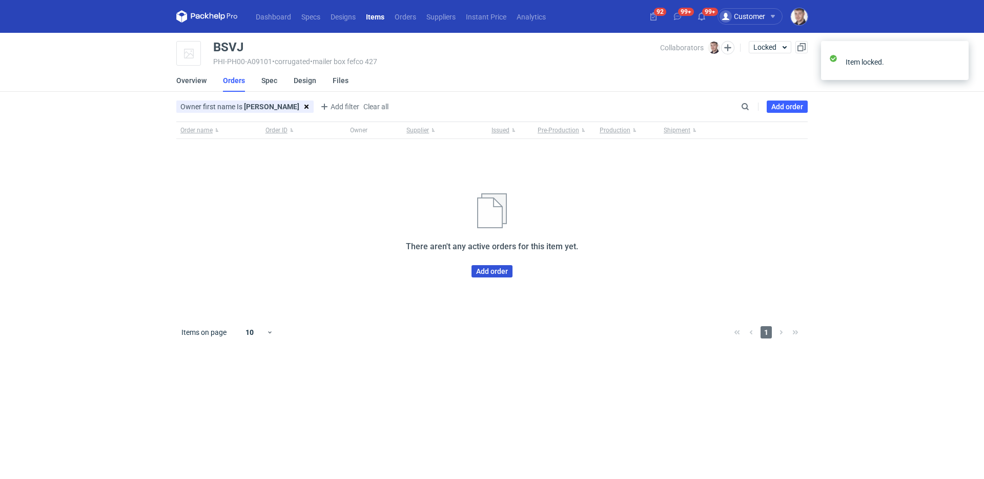
click at [485, 268] on link "Add order" at bounding box center [492, 271] width 41 height 12
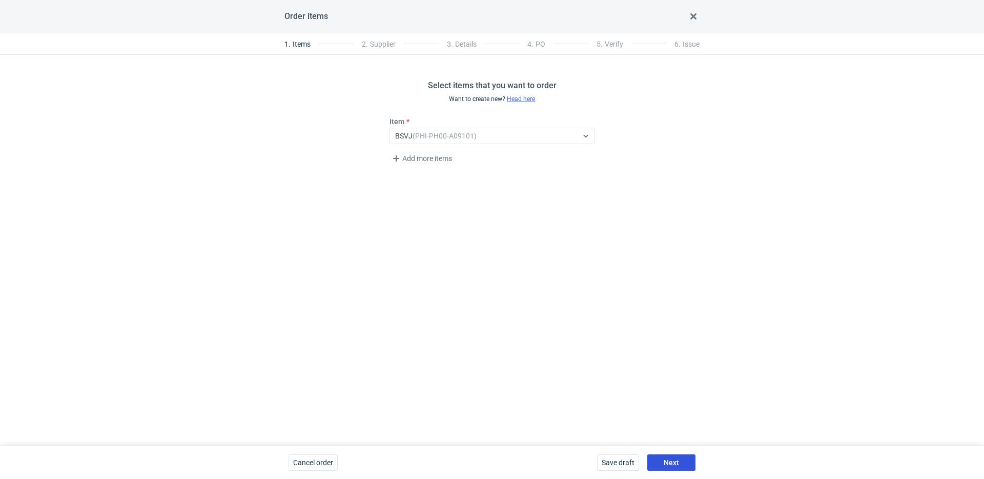
click at [685, 468] on button "Next" at bounding box center [672, 462] width 48 height 16
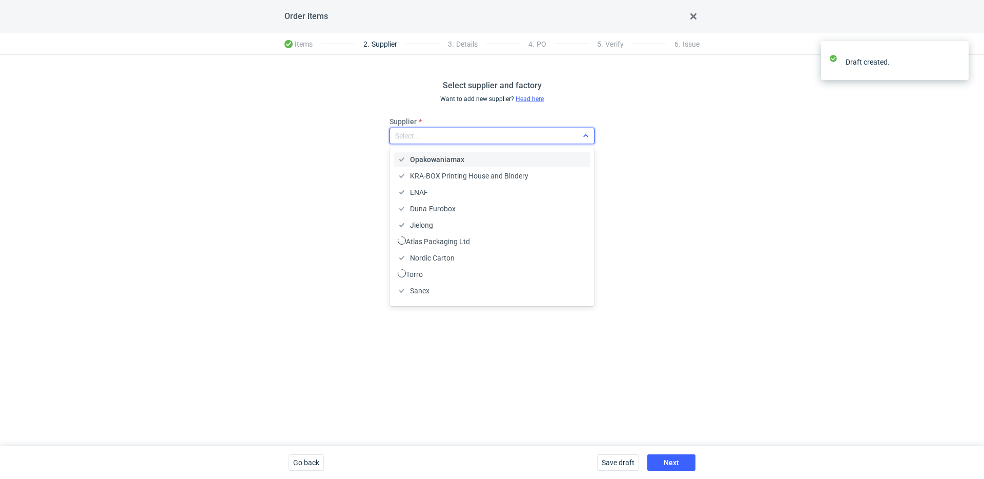
click at [433, 138] on div "Select..." at bounding box center [484, 136] width 188 height 14
type input "marex"
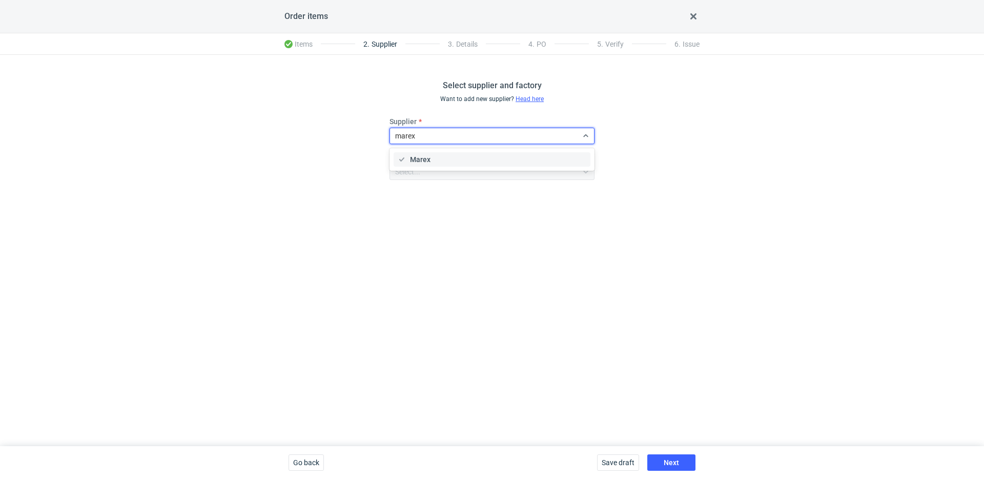
click at [438, 159] on div "Marex" at bounding box center [492, 159] width 189 height 10
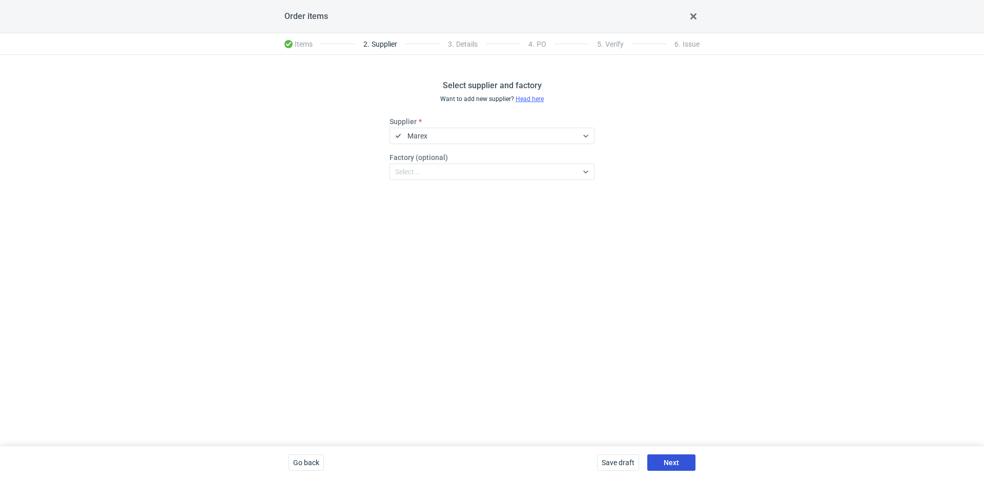
click at [679, 463] on button "Next" at bounding box center [672, 462] width 48 height 16
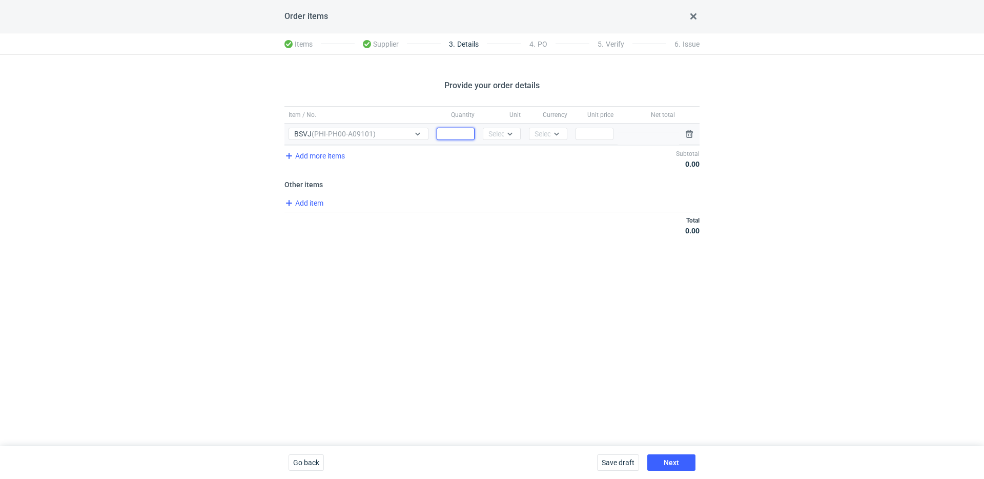
click at [448, 129] on input "Quantity" at bounding box center [456, 134] width 38 height 12
type input "10000"
drag, startPoint x: 508, startPoint y: 132, endPoint x: 503, endPoint y: 141, distance: 10.8
click at [508, 132] on icon at bounding box center [510, 134] width 8 height 8
click at [491, 156] on span "pcs" at bounding box center [496, 155] width 11 height 10
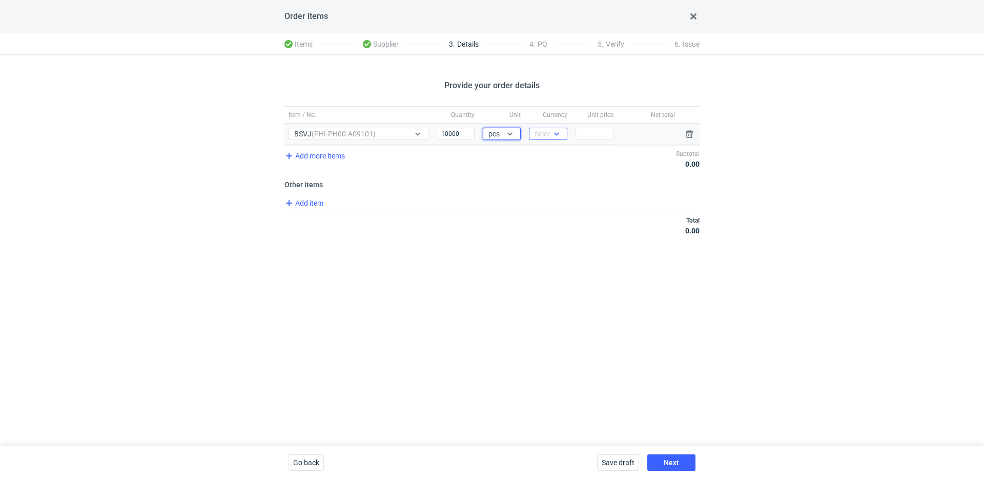
click at [545, 132] on div "Select..." at bounding box center [547, 134] width 25 height 10
click at [551, 149] on div "PLN" at bounding box center [548, 155] width 30 height 14
click at [583, 131] on input "Price" at bounding box center [595, 134] width 38 height 12
type input "4.05"
click at [685, 459] on button "Next" at bounding box center [672, 462] width 48 height 16
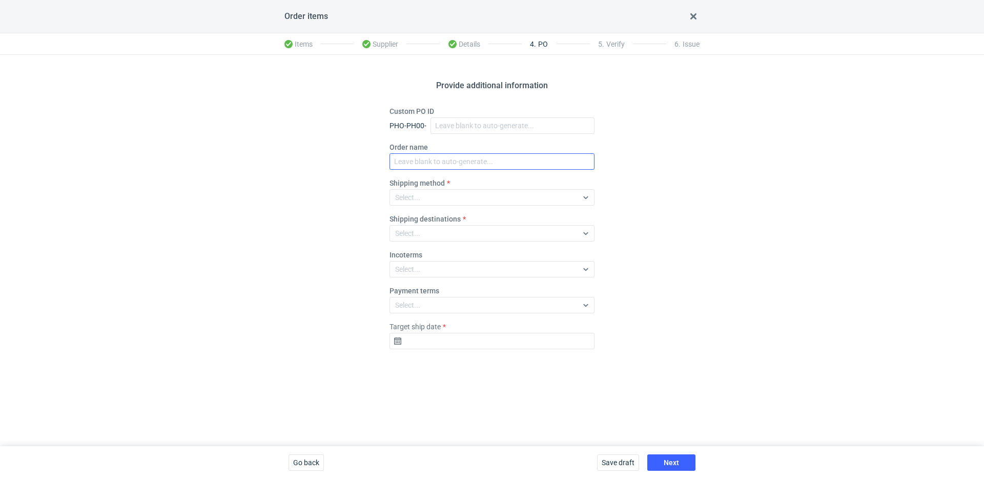
drag, startPoint x: 432, startPoint y: 147, endPoint x: 433, endPoint y: 154, distance: 7.8
click at [433, 148] on div "Order name" at bounding box center [492, 156] width 205 height 28
click at [434, 161] on input "Order name" at bounding box center [492, 161] width 205 height 16
paste input "R993307913"
type input "R993307913_BSVJ"
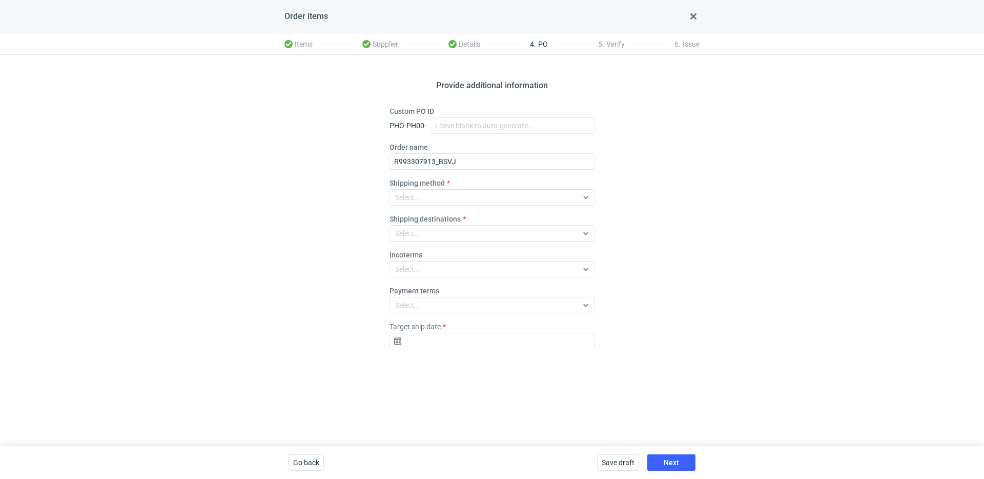
click at [418, 184] on label "Shipping method" at bounding box center [417, 183] width 55 height 10
click at [416, 189] on div "Select..." at bounding box center [492, 197] width 205 height 16
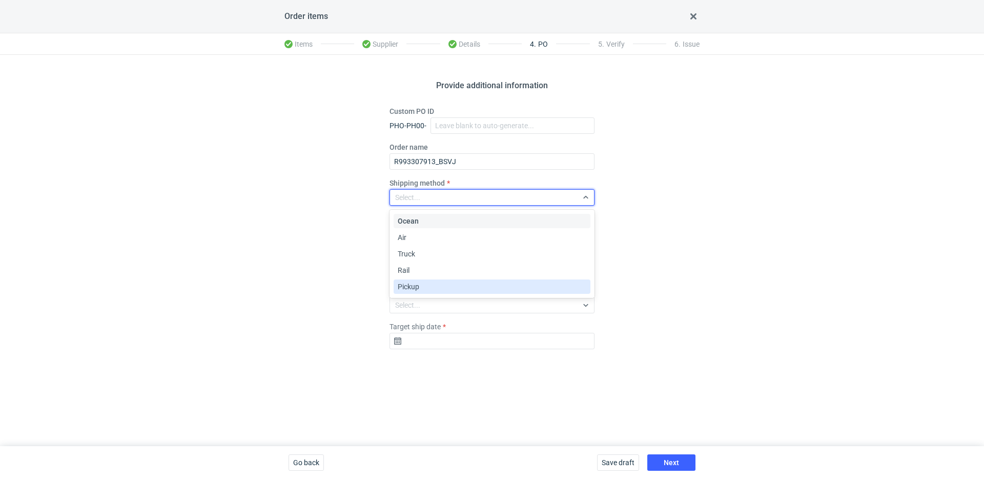
click at [426, 285] on div "Pickup" at bounding box center [492, 286] width 189 height 10
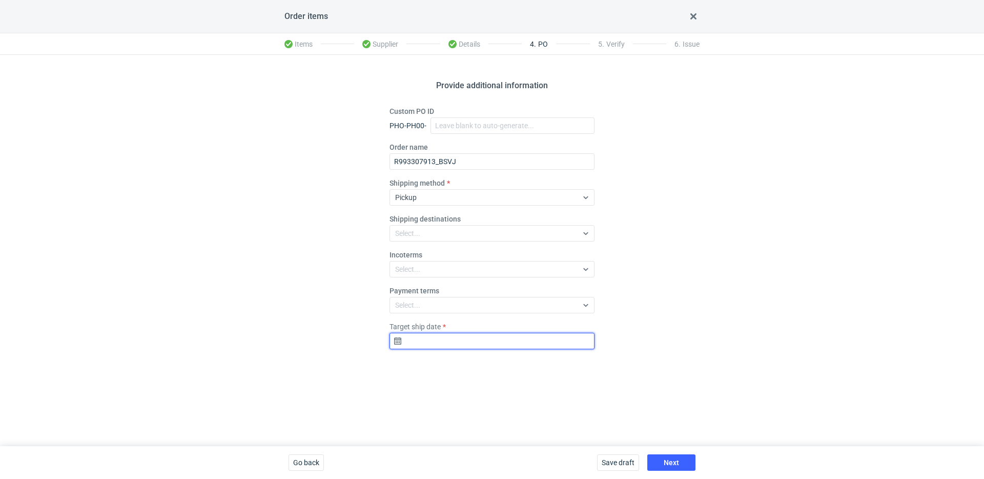
click at [443, 344] on input "Target ship date" at bounding box center [492, 341] width 205 height 16
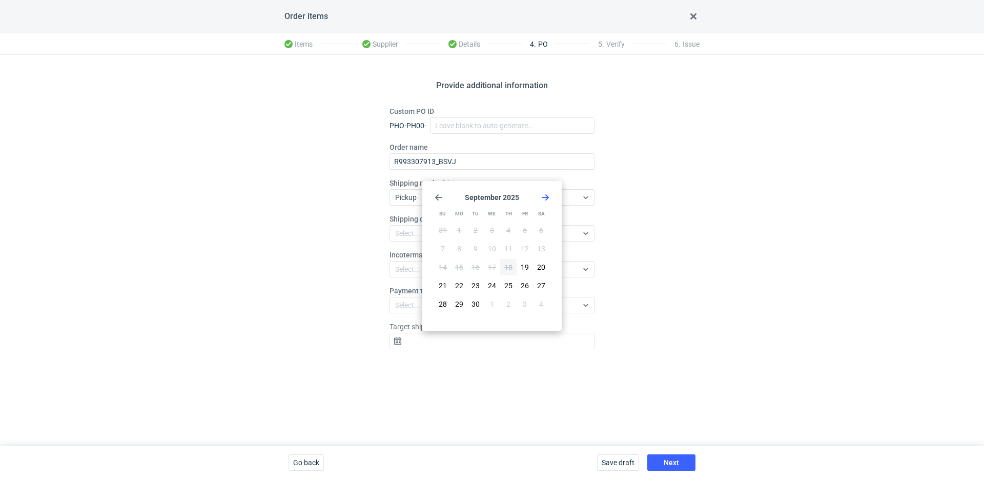
click at [548, 198] on use "Go forward 1 month" at bounding box center [545, 197] width 7 height 6
click at [471, 266] on button "14" at bounding box center [476, 267] width 16 height 16
type input "2025-10-14"
click at [672, 456] on button "Next" at bounding box center [672, 462] width 48 height 16
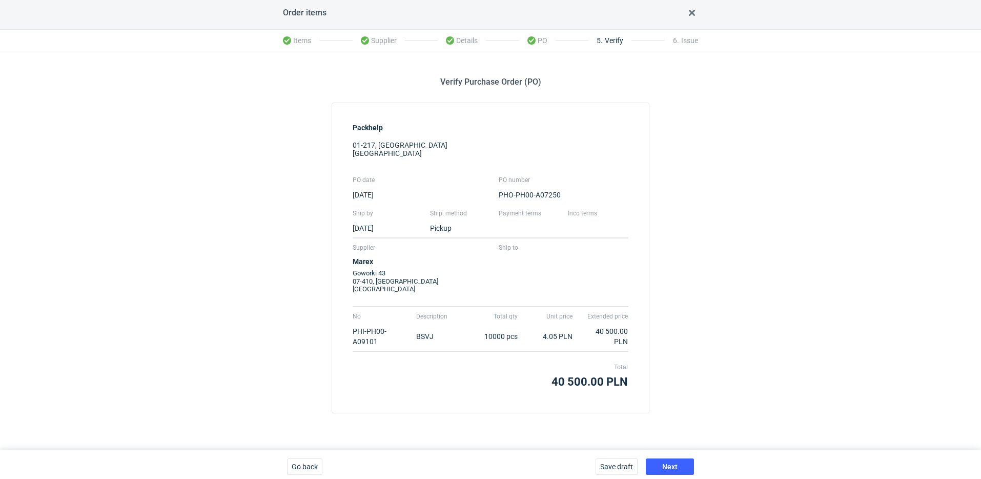
scroll to position [8, 0]
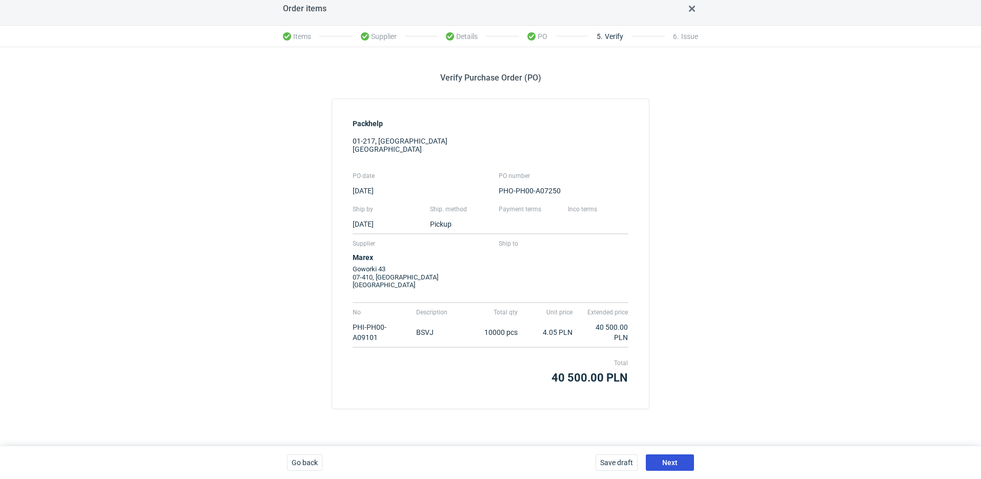
click at [682, 464] on button "Next" at bounding box center [670, 462] width 48 height 16
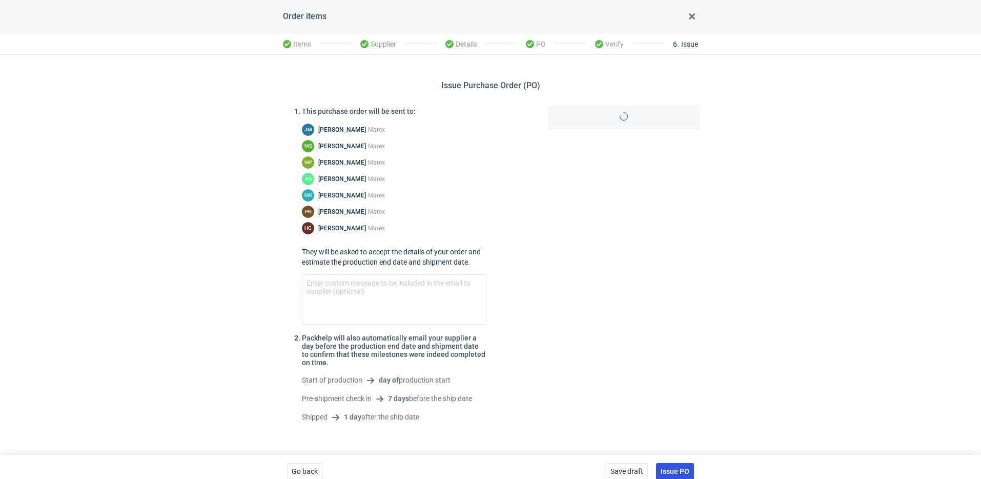
click at [686, 463] on button "Issue PO" at bounding box center [675, 471] width 38 height 16
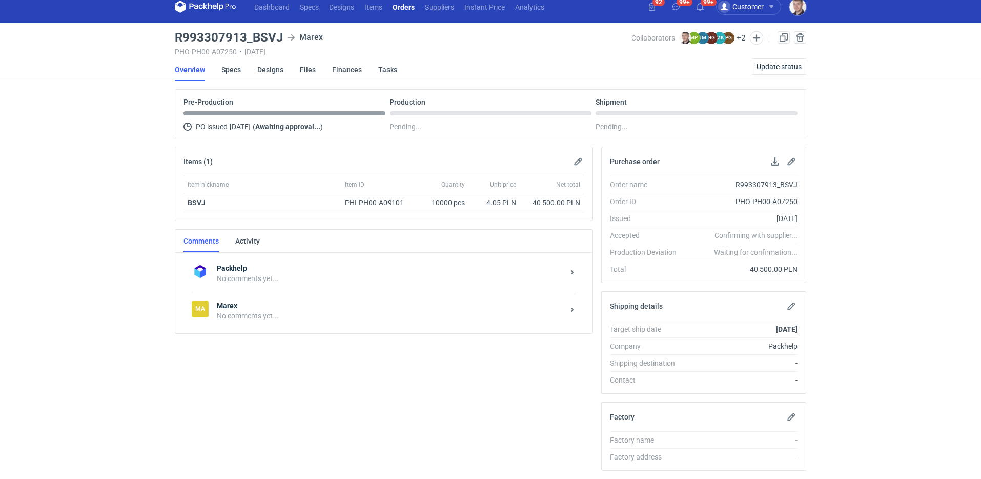
scroll to position [17, 0]
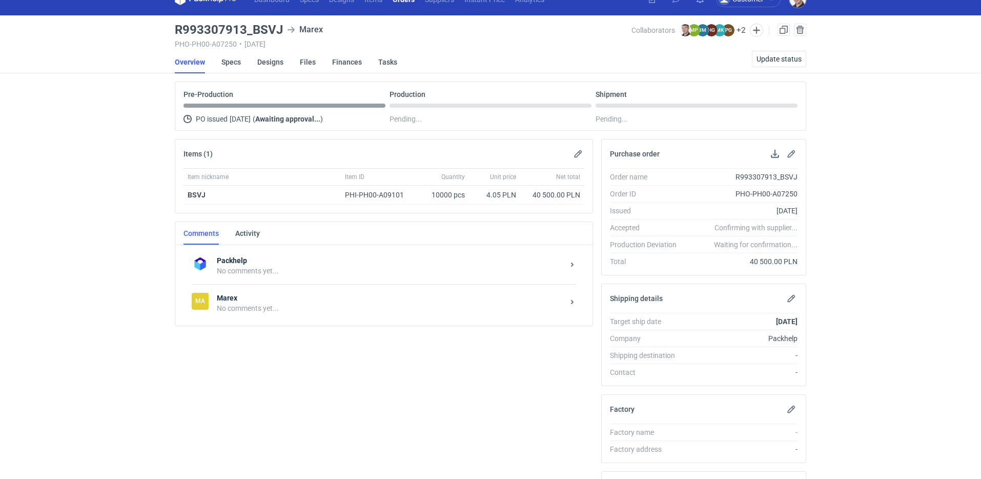
click at [283, 312] on div "No comments yet..." at bounding box center [390, 308] width 347 height 10
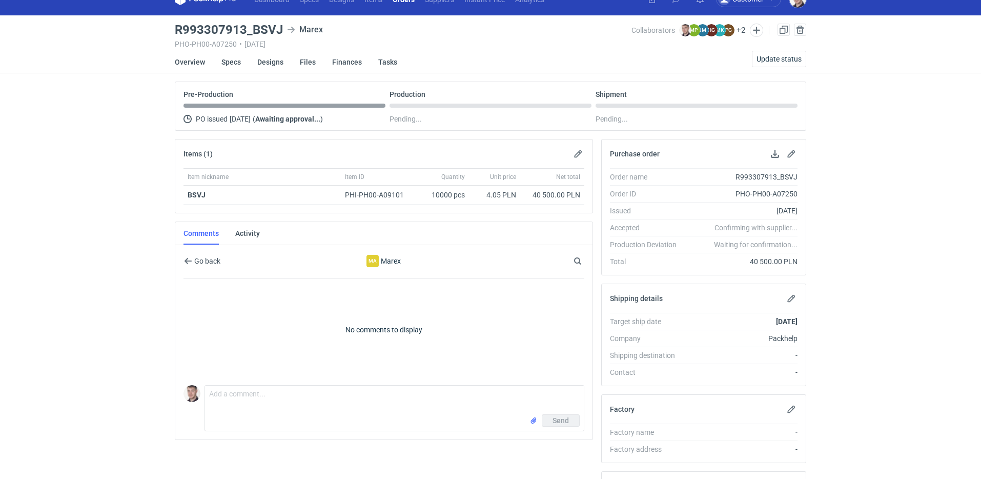
drag, startPoint x: 279, startPoint y: 385, endPoint x: 277, endPoint y: 397, distance: 12.6
click at [277, 391] on div "Comment message Send" at bounding box center [384, 406] width 401 height 50
click at [276, 398] on textarea "Comment message" at bounding box center [394, 400] width 379 height 29
paste textarea "CASR - 1"
drag, startPoint x: 210, startPoint y: 393, endPoint x: 235, endPoint y: 395, distance: 25.2
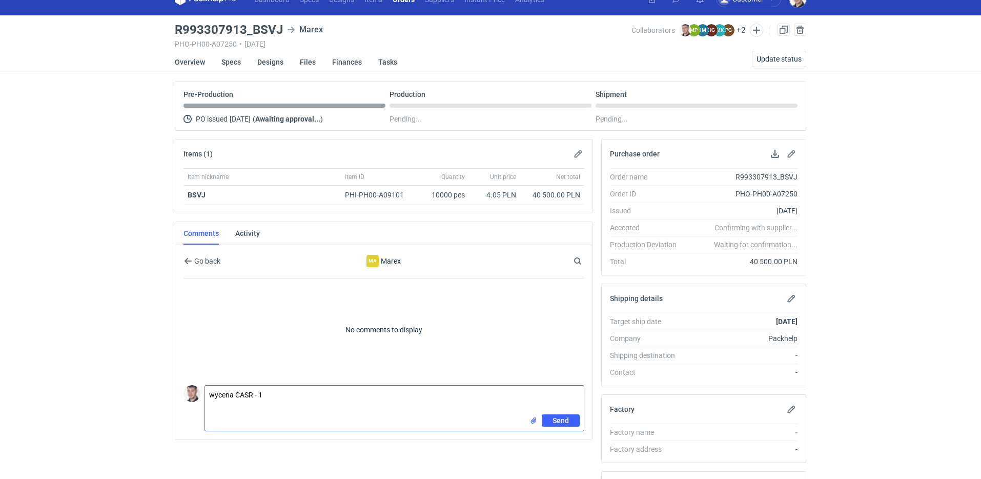
click at [211, 393] on textarea "wycena CASR - 1" at bounding box center [394, 400] width 379 height 29
click at [302, 400] on textarea "-wycena CASR - 1" at bounding box center [394, 400] width 379 height 29
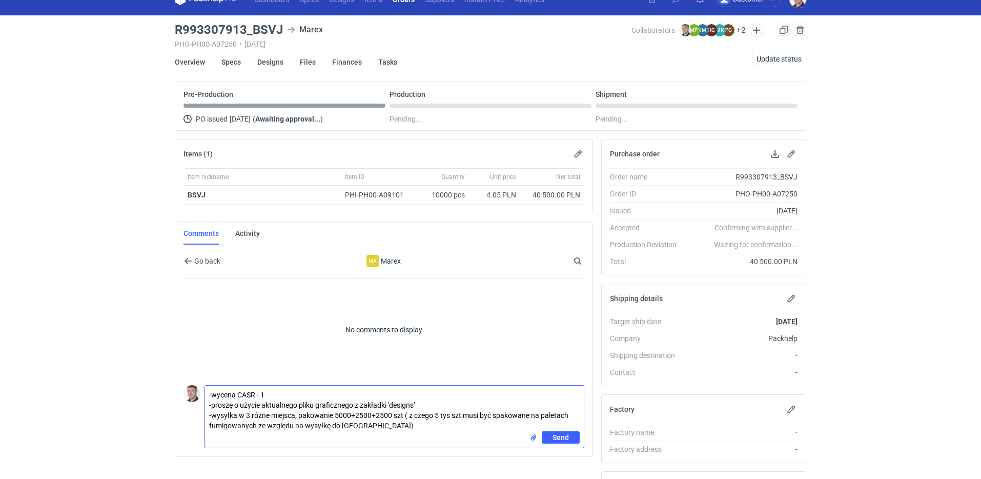
type textarea "-wycena CASR - 1 -proszę o użycie aktualnego pliku graficznego z zakładki 'desi…"
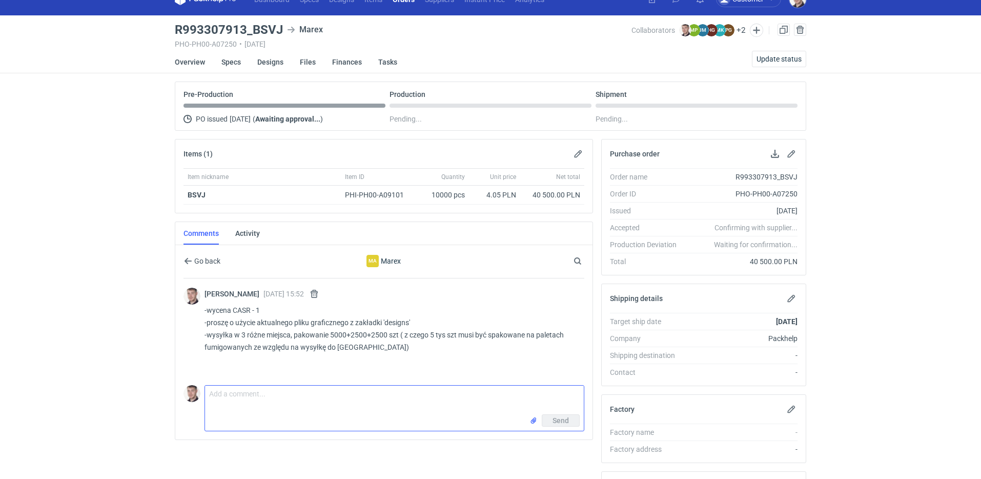
click at [535, 422] on input "file" at bounding box center [534, 420] width 8 height 11
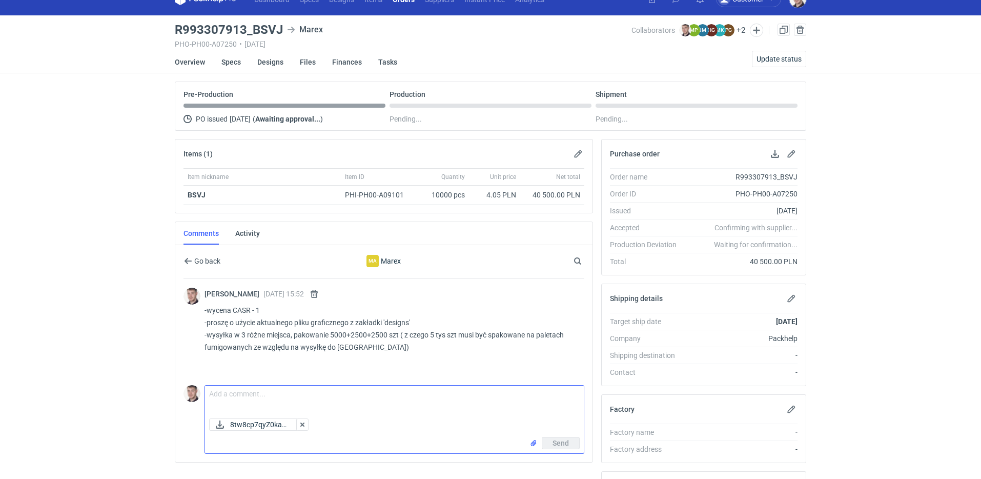
click at [308, 390] on textarea "Comment message" at bounding box center [394, 400] width 379 height 29
type textarea "oferta jeszcze"
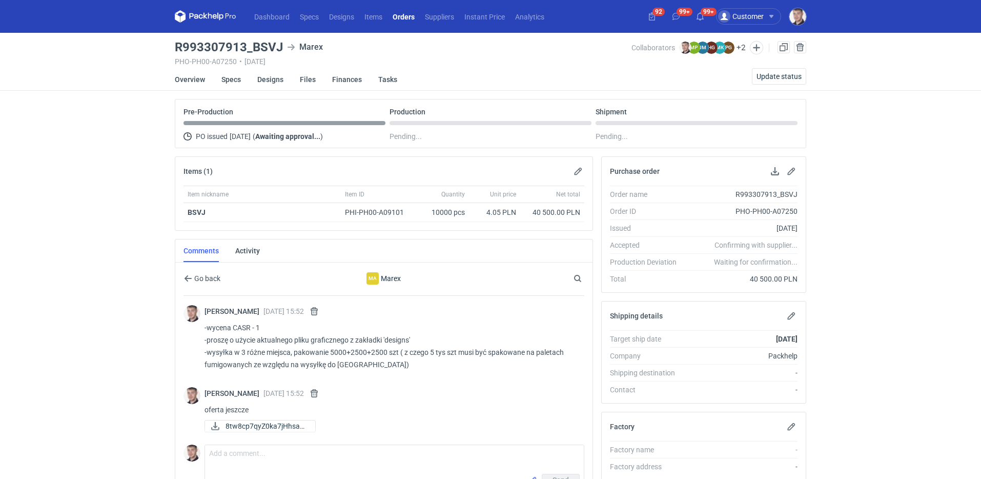
click at [405, 21] on link "Orders" at bounding box center [404, 16] width 32 height 12
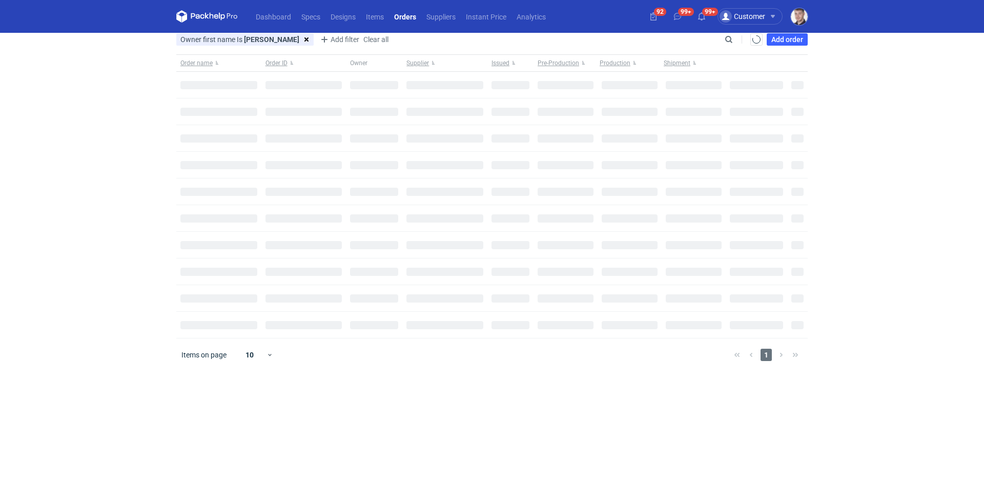
type input "maciej"
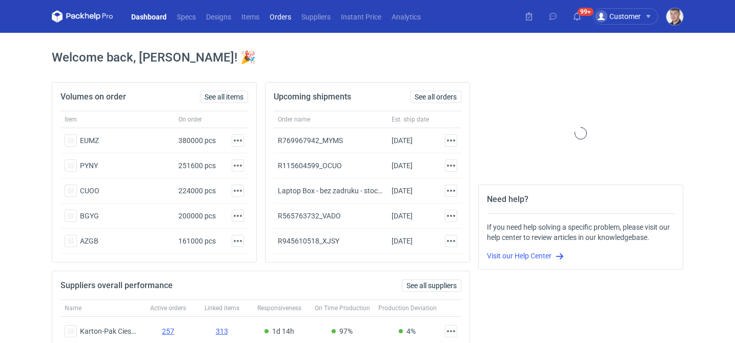
click at [280, 19] on link "Orders" at bounding box center [281, 16] width 32 height 12
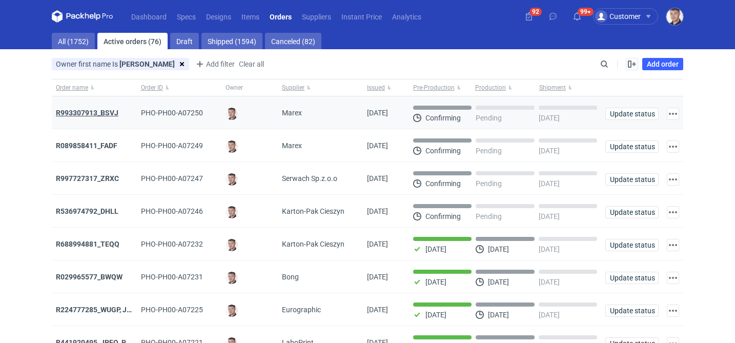
click at [104, 113] on strong "R993307913_BSVJ" at bounding box center [87, 113] width 63 height 8
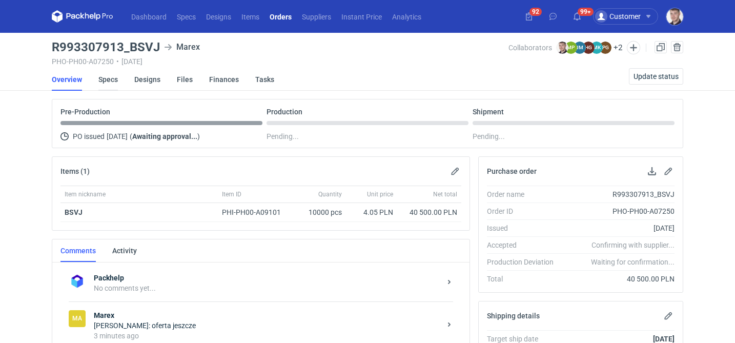
click at [112, 76] on link "Specs" at bounding box center [107, 79] width 19 height 23
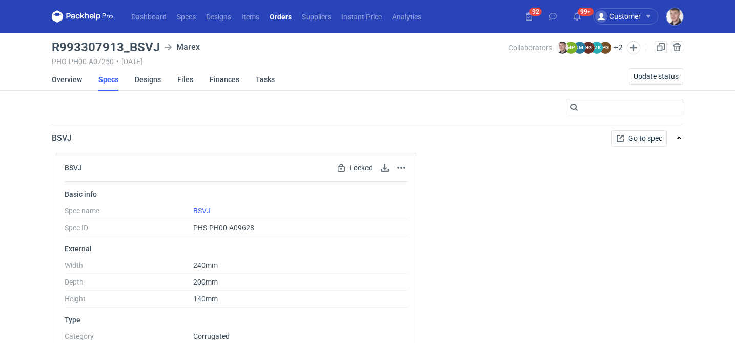
click at [82, 78] on li "Overview" at bounding box center [75, 79] width 47 height 23
click at [70, 84] on link "Overview" at bounding box center [67, 79] width 30 height 23
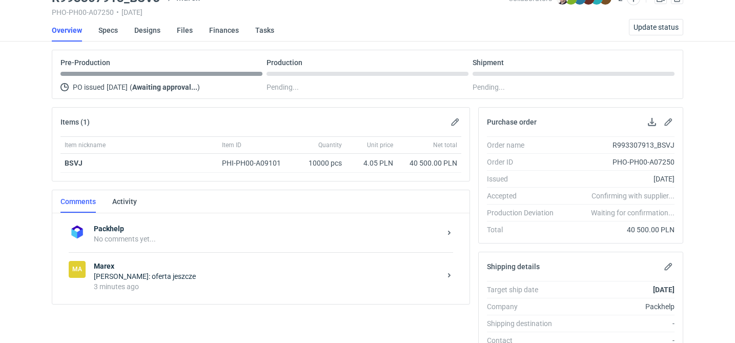
scroll to position [192, 0]
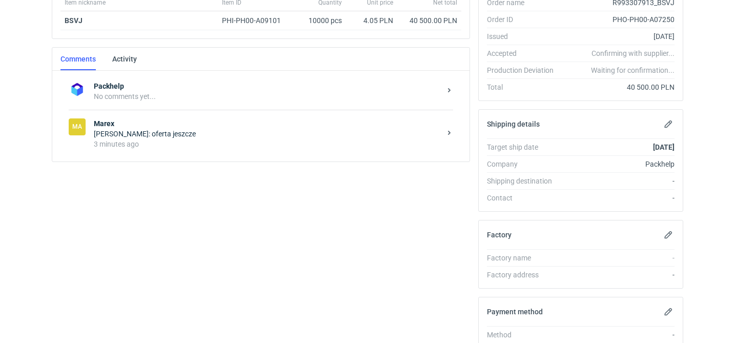
click at [181, 139] on div "3 minutes ago" at bounding box center [267, 144] width 347 height 10
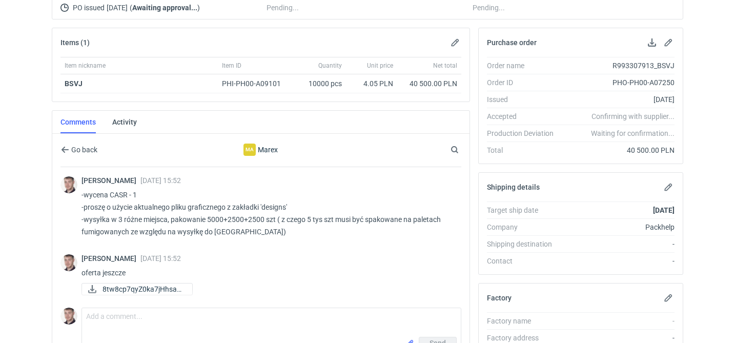
scroll to position [125, 0]
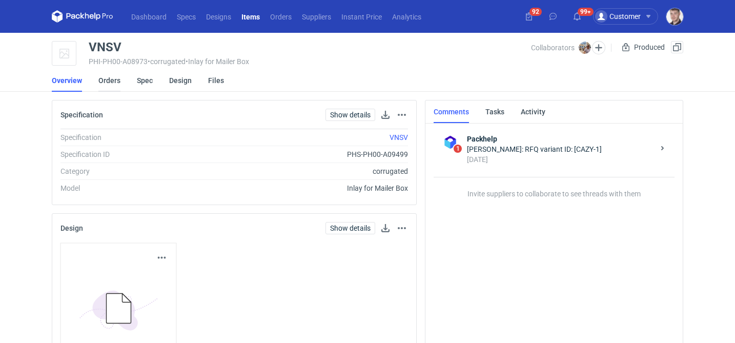
click at [113, 81] on link "Orders" at bounding box center [109, 80] width 22 height 23
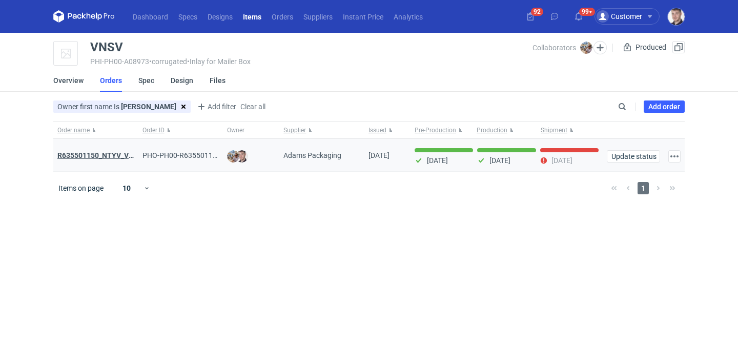
click at [106, 155] on strong "R635501150_NTYV_VNSV" at bounding box center [100, 155] width 86 height 8
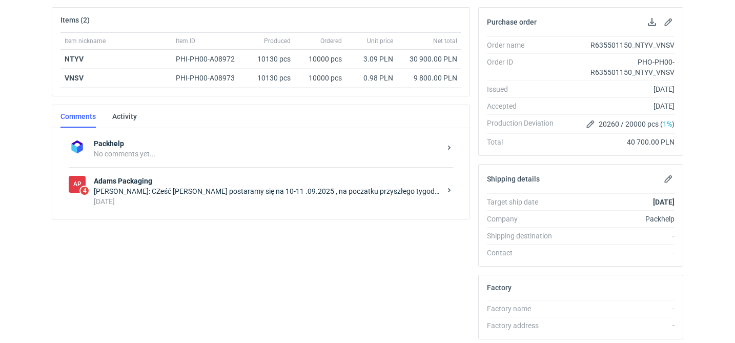
click at [243, 203] on div "[DATE]" at bounding box center [267, 201] width 347 height 10
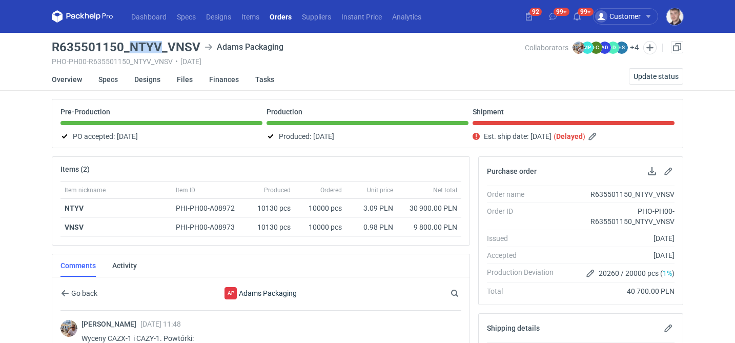
drag, startPoint x: 130, startPoint y: 46, endPoint x: 159, endPoint y: 48, distance: 29.3
click at [159, 48] on h3 "R635501150_NTYV_VNSV" at bounding box center [126, 47] width 149 height 12
copy h3 "NTYV"
drag, startPoint x: 170, startPoint y: 46, endPoint x: 188, endPoint y: 46, distance: 18.0
click at [188, 46] on h3 "R635501150_NTYV_VNSV" at bounding box center [126, 47] width 149 height 12
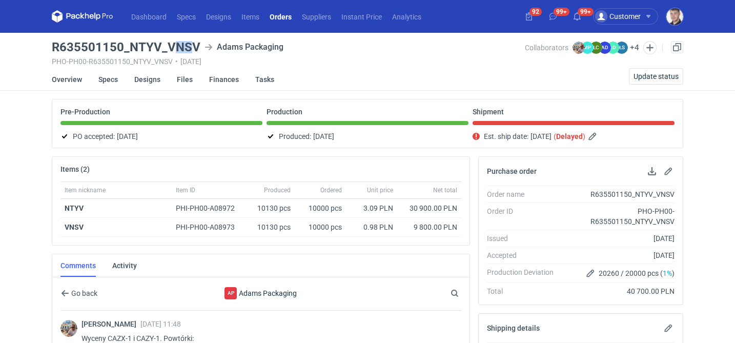
click at [192, 45] on h3 "R635501150_NTYV_VNSV" at bounding box center [126, 47] width 149 height 12
drag, startPoint x: 196, startPoint y: 45, endPoint x: 169, endPoint y: 45, distance: 27.2
click at [169, 45] on h3 "R635501150_NTYV_VNSV" at bounding box center [126, 47] width 149 height 12
copy h3 "VNSV"
drag, startPoint x: 52, startPoint y: 46, endPoint x: 123, endPoint y: 42, distance: 70.4
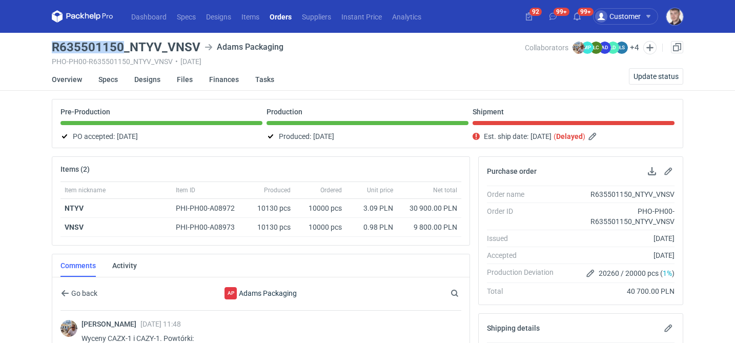
click at [123, 42] on h3 "R635501150_NTYV_VNSV" at bounding box center [126, 47] width 149 height 12
copy h3 "R635501150"
drag, startPoint x: 198, startPoint y: 47, endPoint x: 48, endPoint y: 44, distance: 150.2
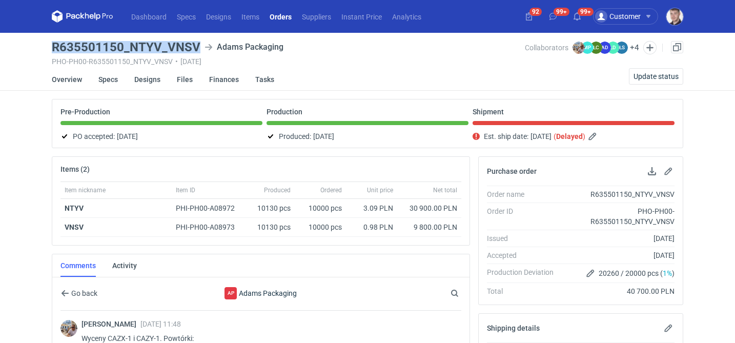
copy h3 "R635501150_NTYV_VNSV"
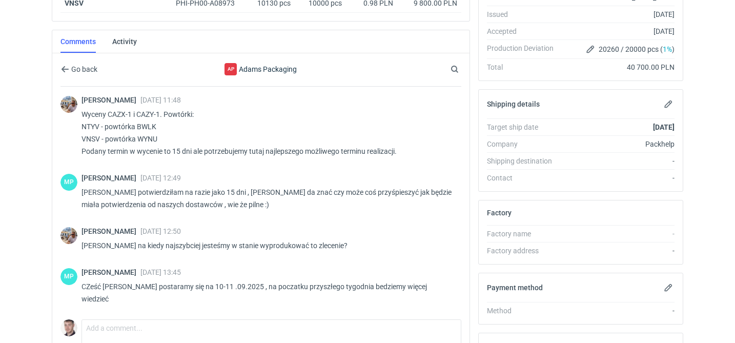
scroll to position [340, 0]
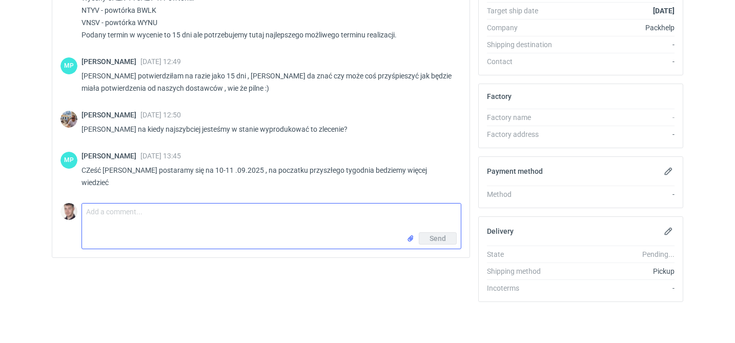
click at [201, 218] on textarea "Comment message" at bounding box center [271, 218] width 379 height 29
type textarea "c"
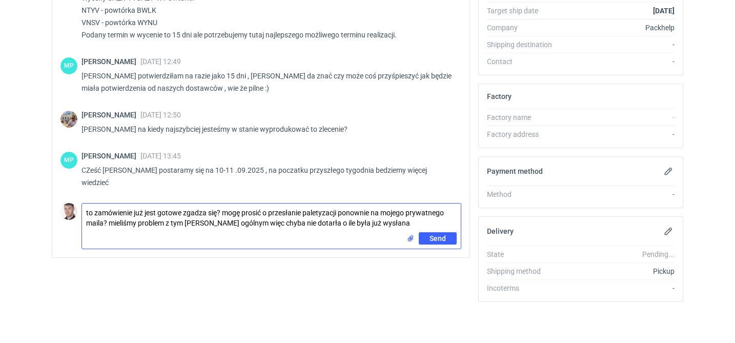
type textarea "to zamówienie już jest gotowe zgadza się? mogę prosić o przesłanie paletyzacji …"
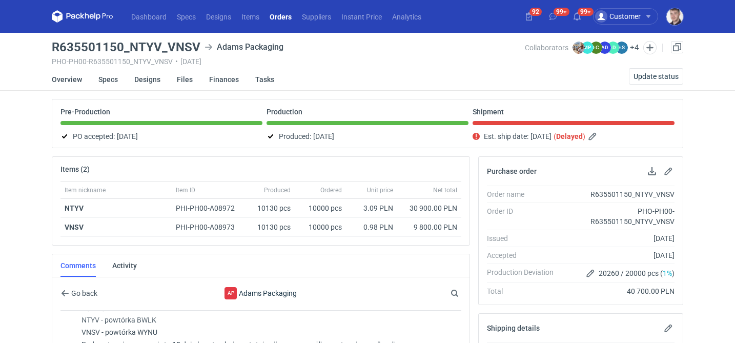
scroll to position [0, 0]
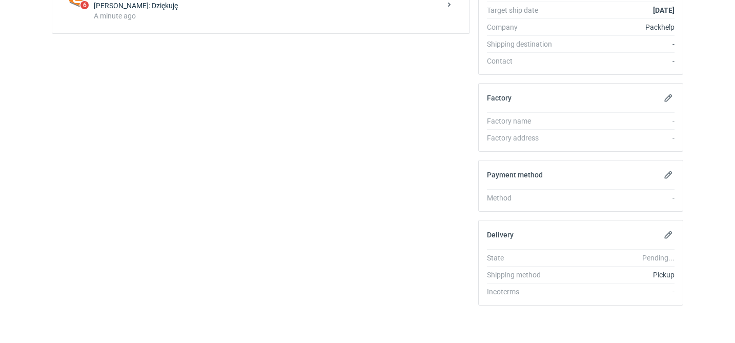
scroll to position [339, 0]
click at [187, 24] on div "6 LaboPrint [PERSON_NAME]: Dziękuję A minute ago" at bounding box center [261, 6] width 385 height 48
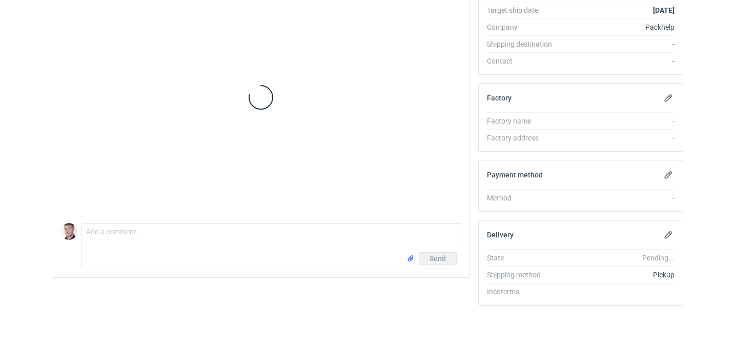
scroll to position [93, 0]
